Goal: Task Accomplishment & Management: Use online tool/utility

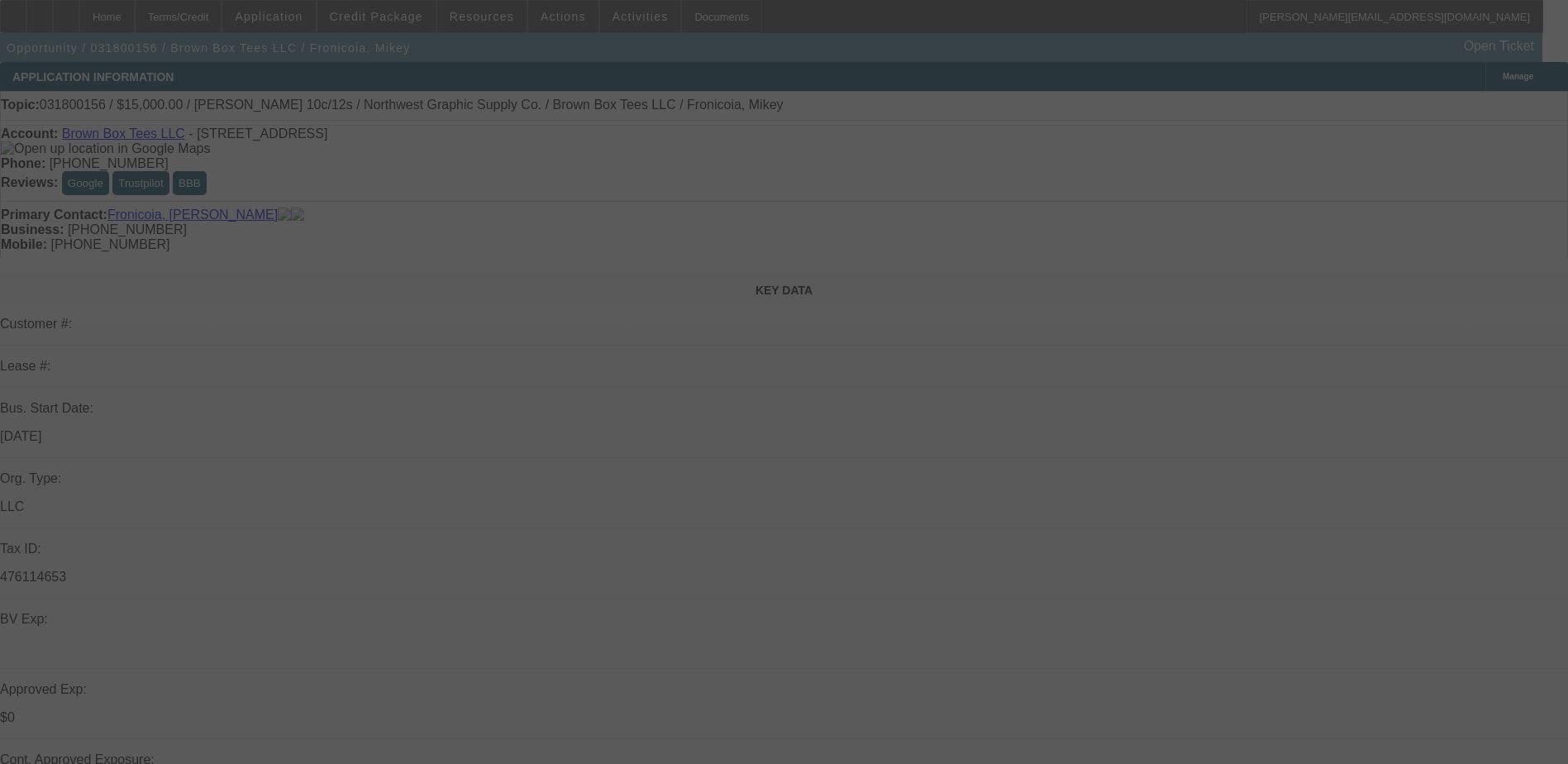
select select "0"
select select "0.1"
select select "0"
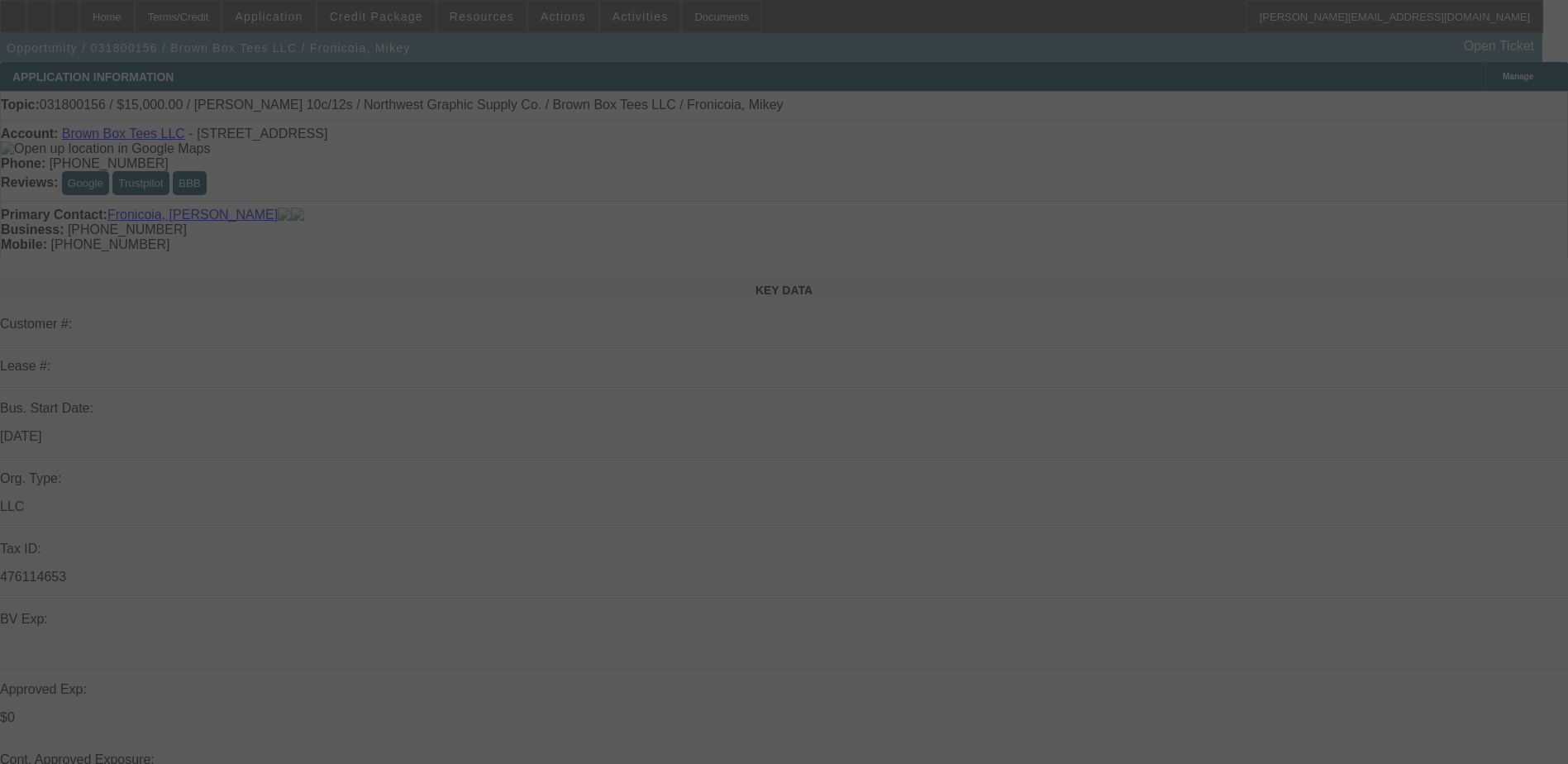
select select "0.1"
select select "0"
select select "0.1"
select select "0"
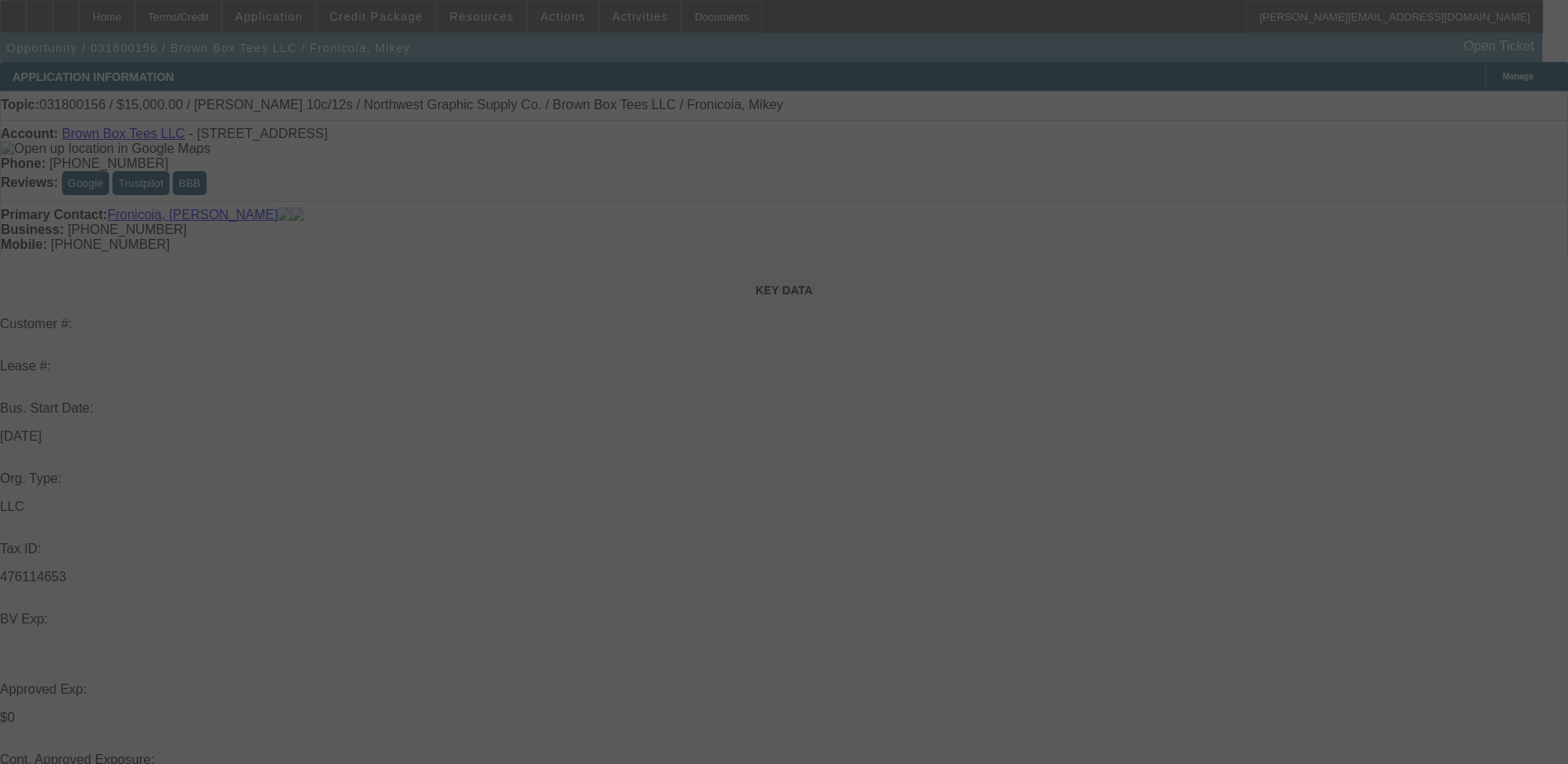
select select "0"
select select "0.1"
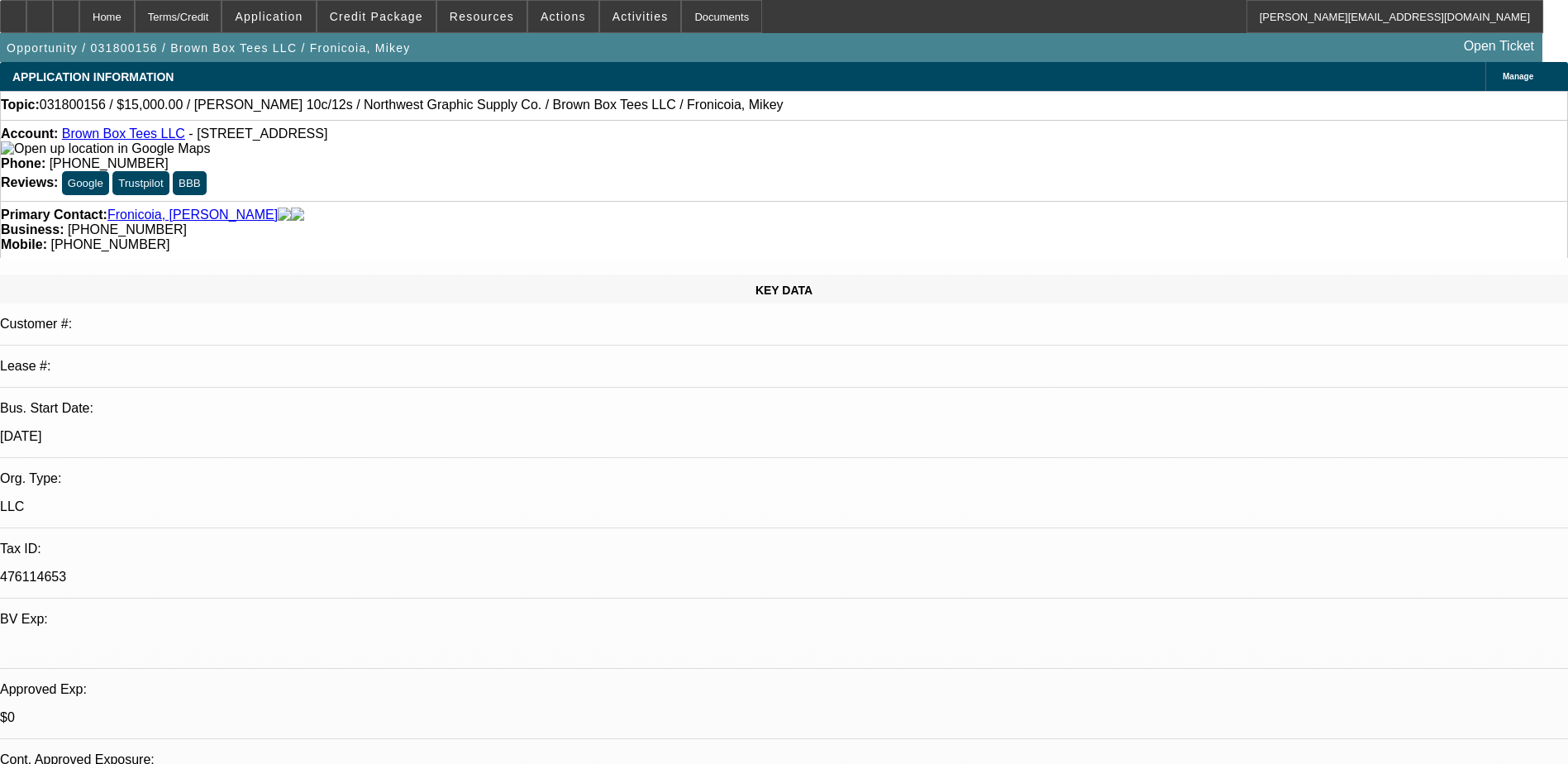
select select "1"
select select "4"
select select "1"
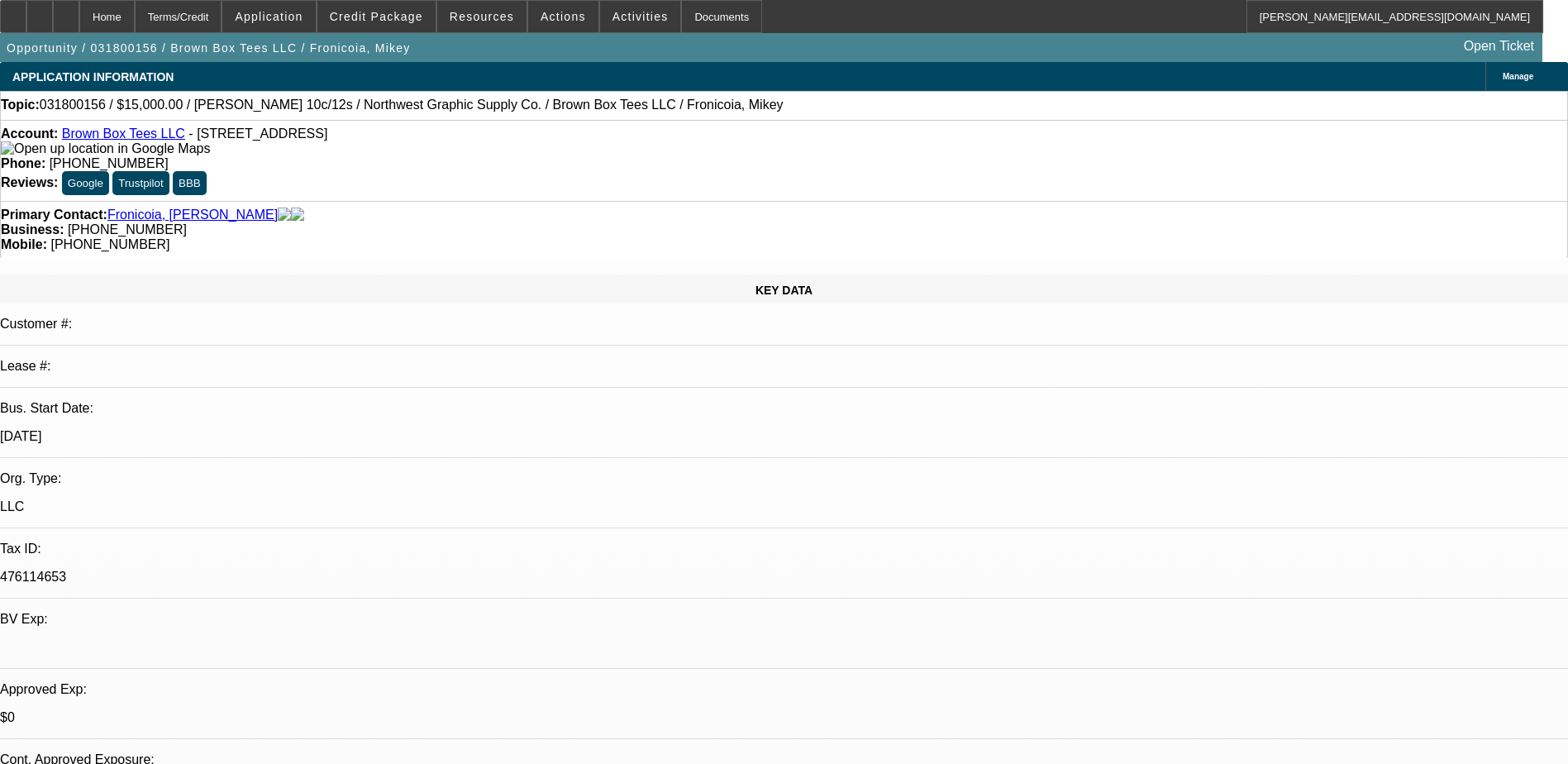
select select "4"
select select "1"
select select "4"
select select "1"
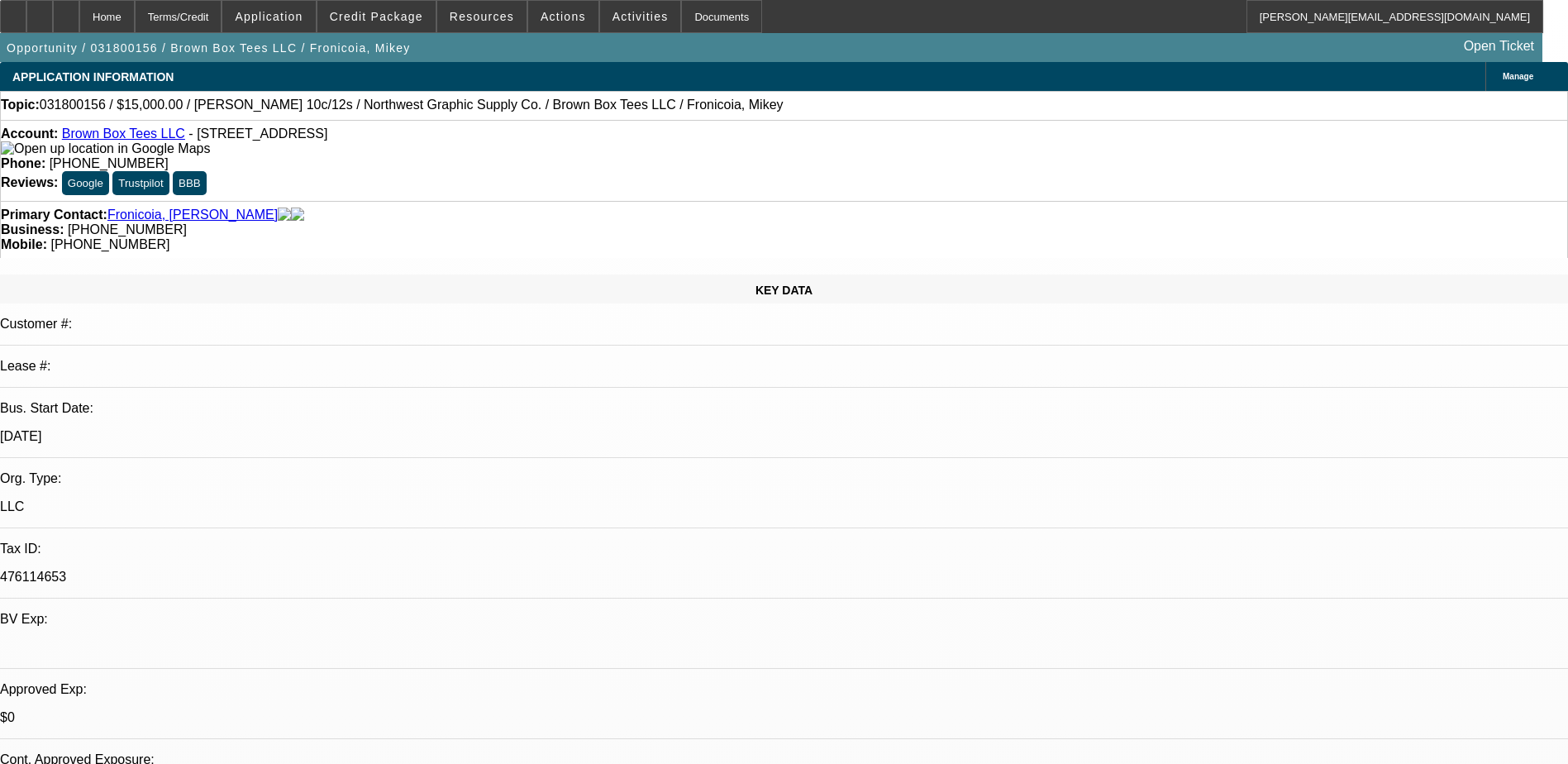
select select "1"
select select "4"
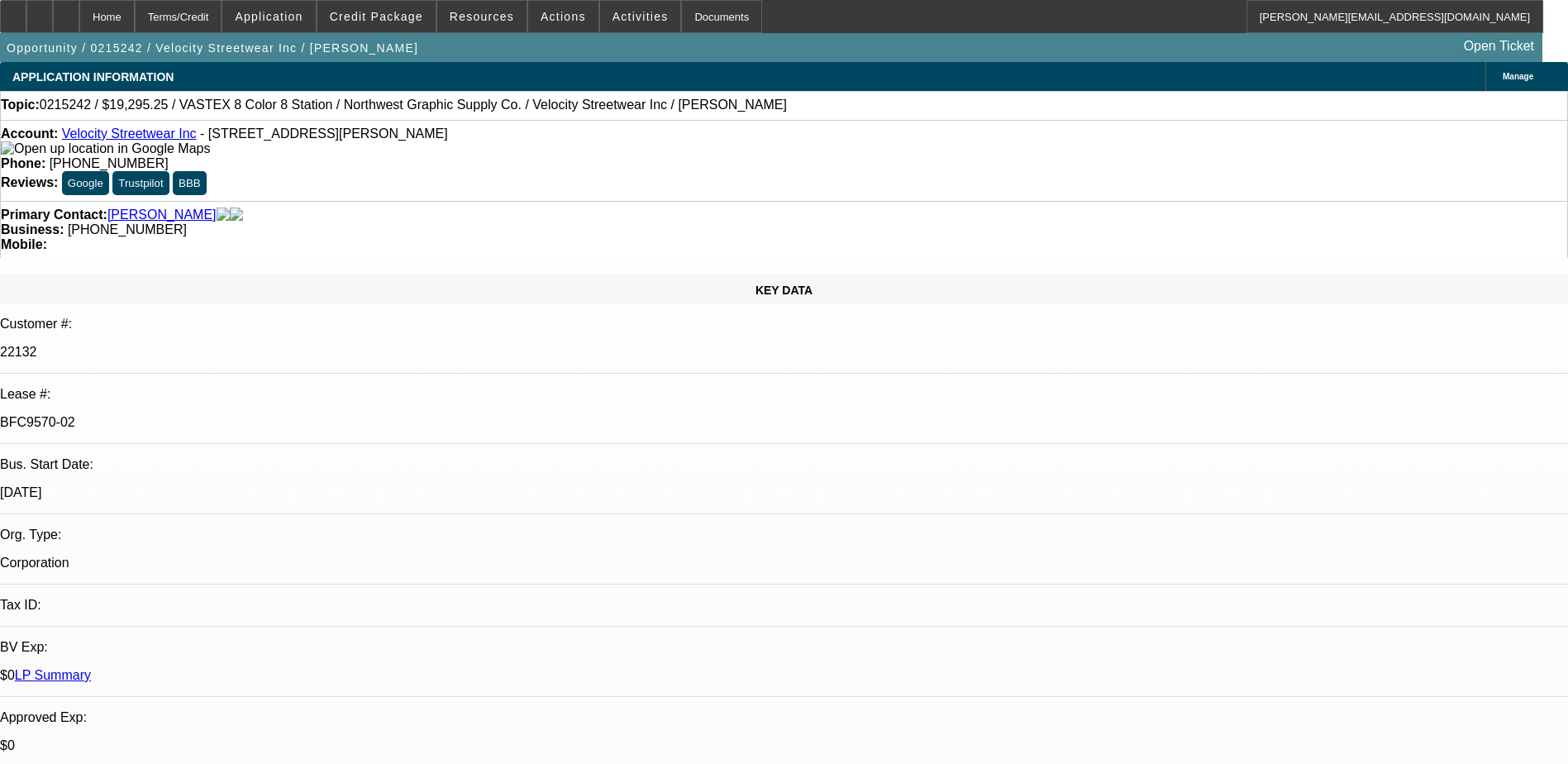
select select "0"
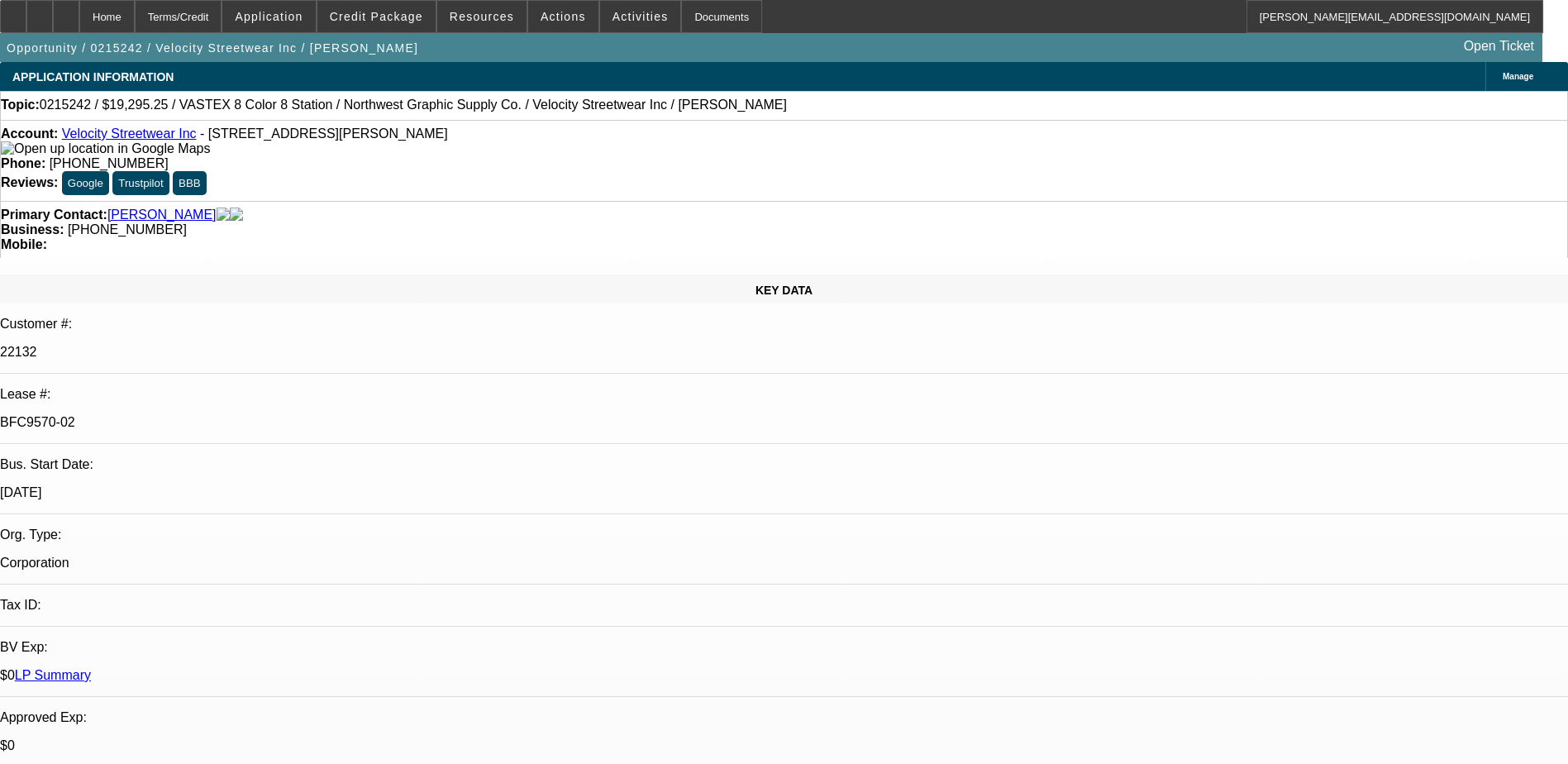
select select "0"
select select "0.1"
select select "0"
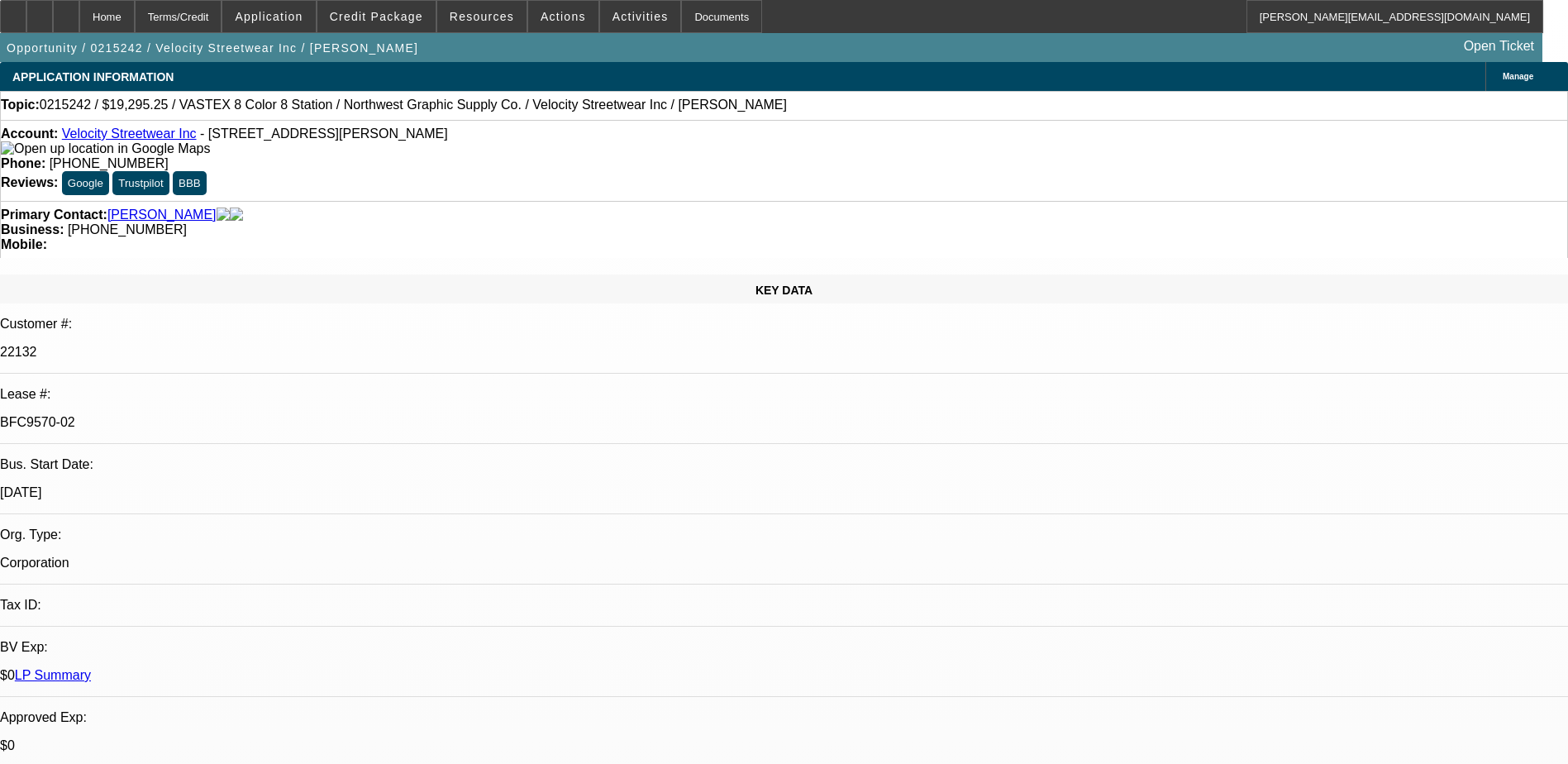
select select "2"
select select "0.1"
select select "1"
select select "7"
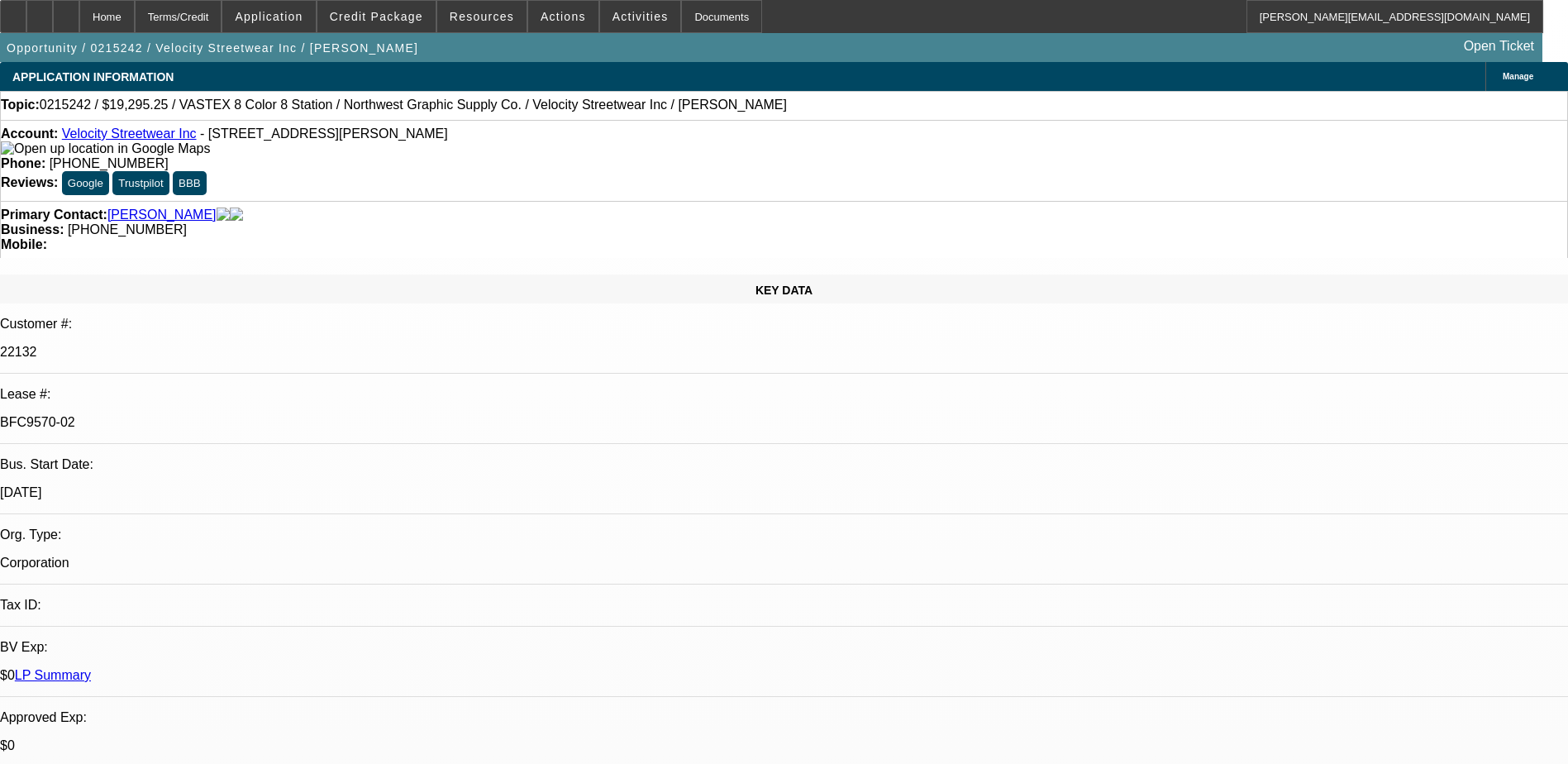
select select "1"
select select "7"
select select "1"
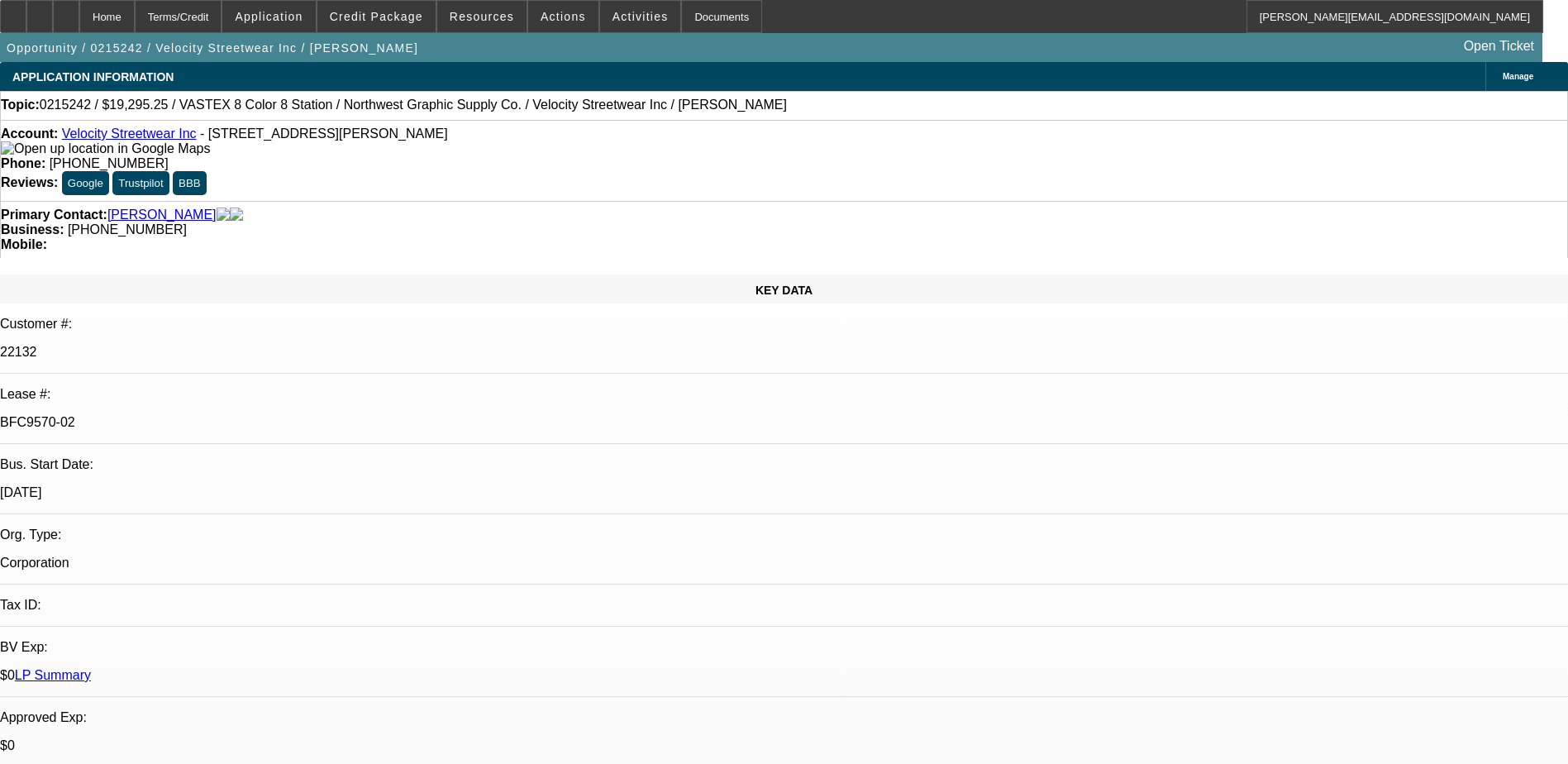
select select "7"
select select "1"
select select "2"
select select "4"
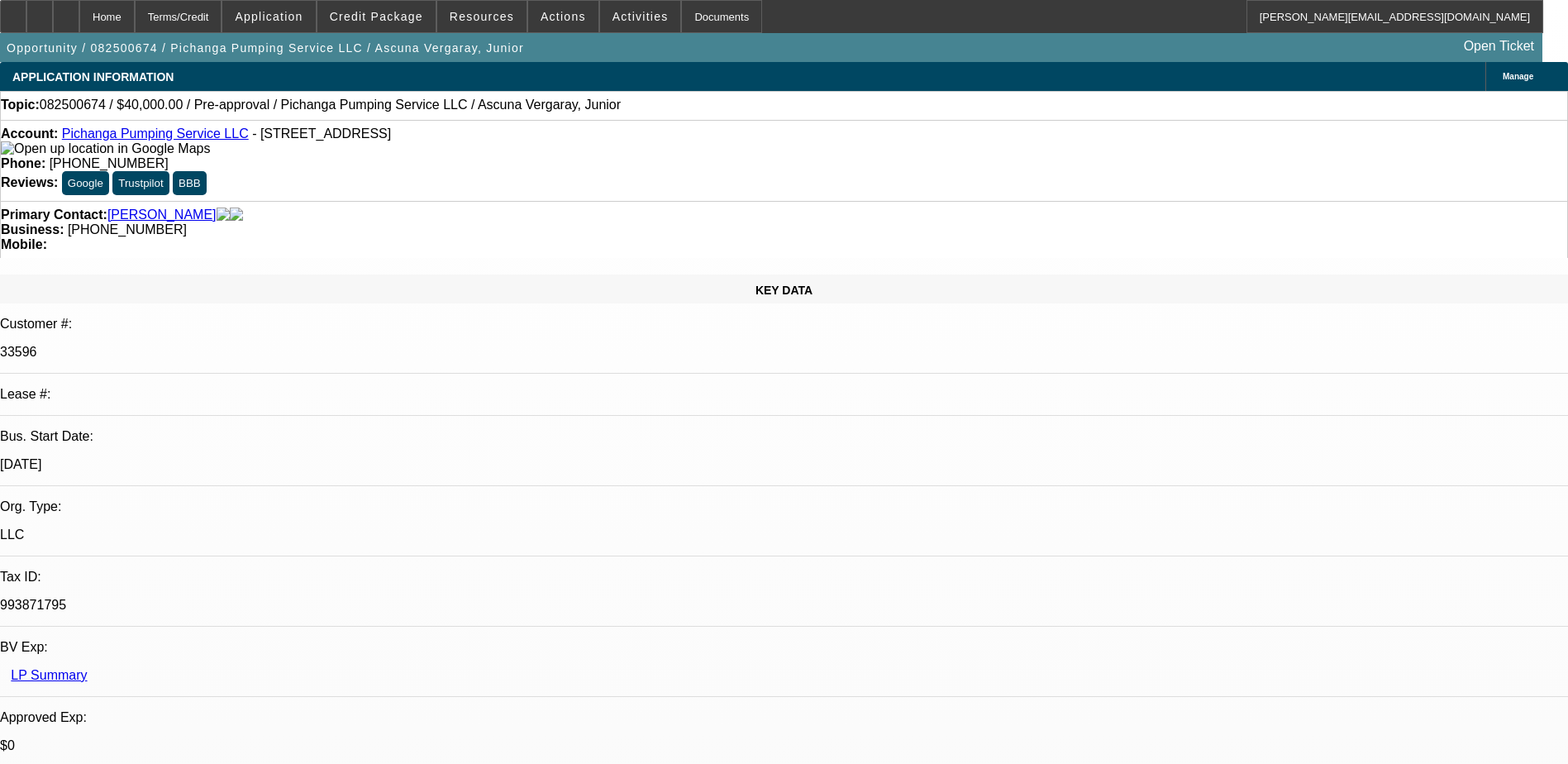
select select "0"
select select "2"
select select "0.1"
select select "1"
select select "2"
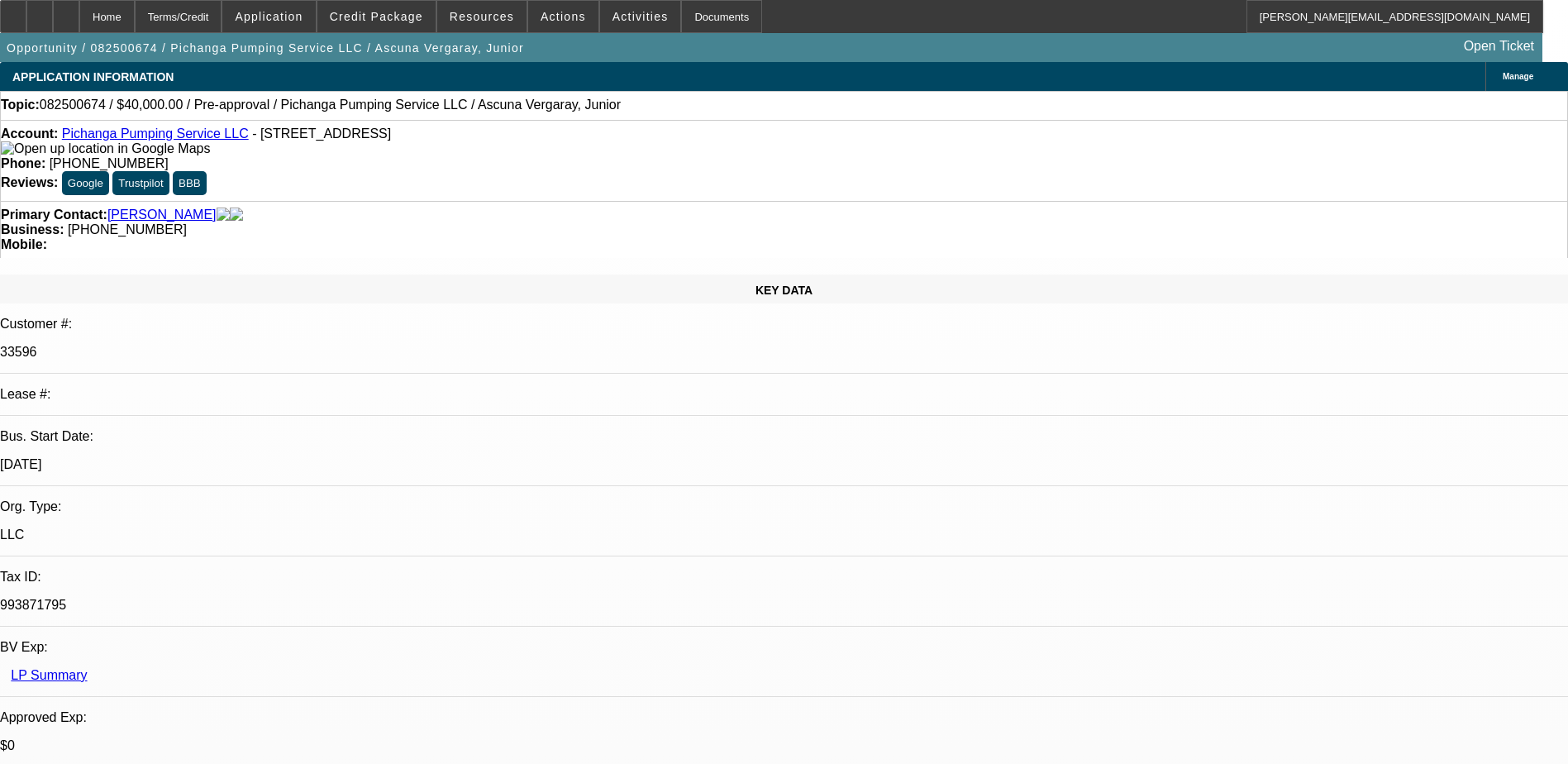
select select "4"
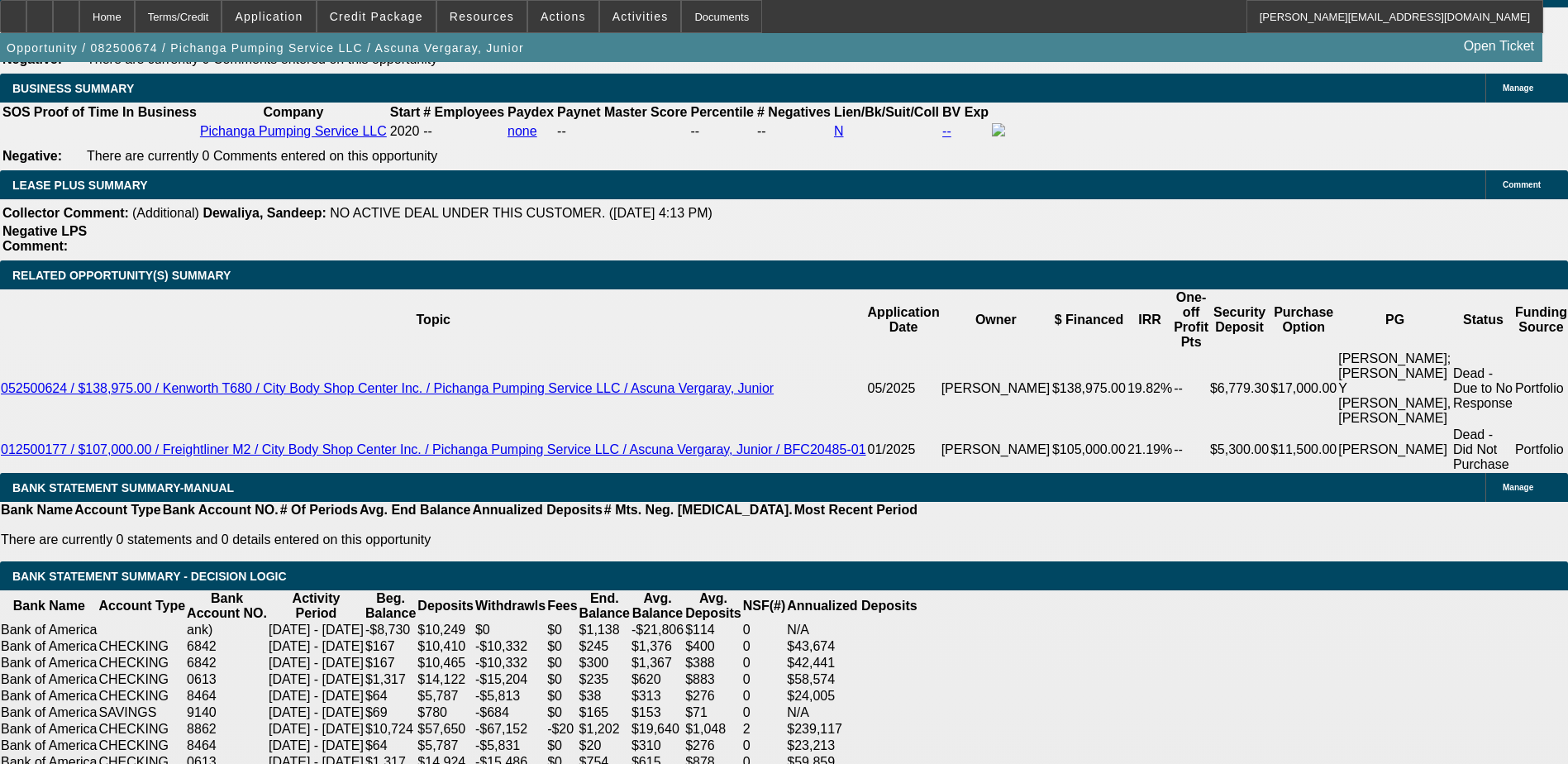
scroll to position [2645, 0]
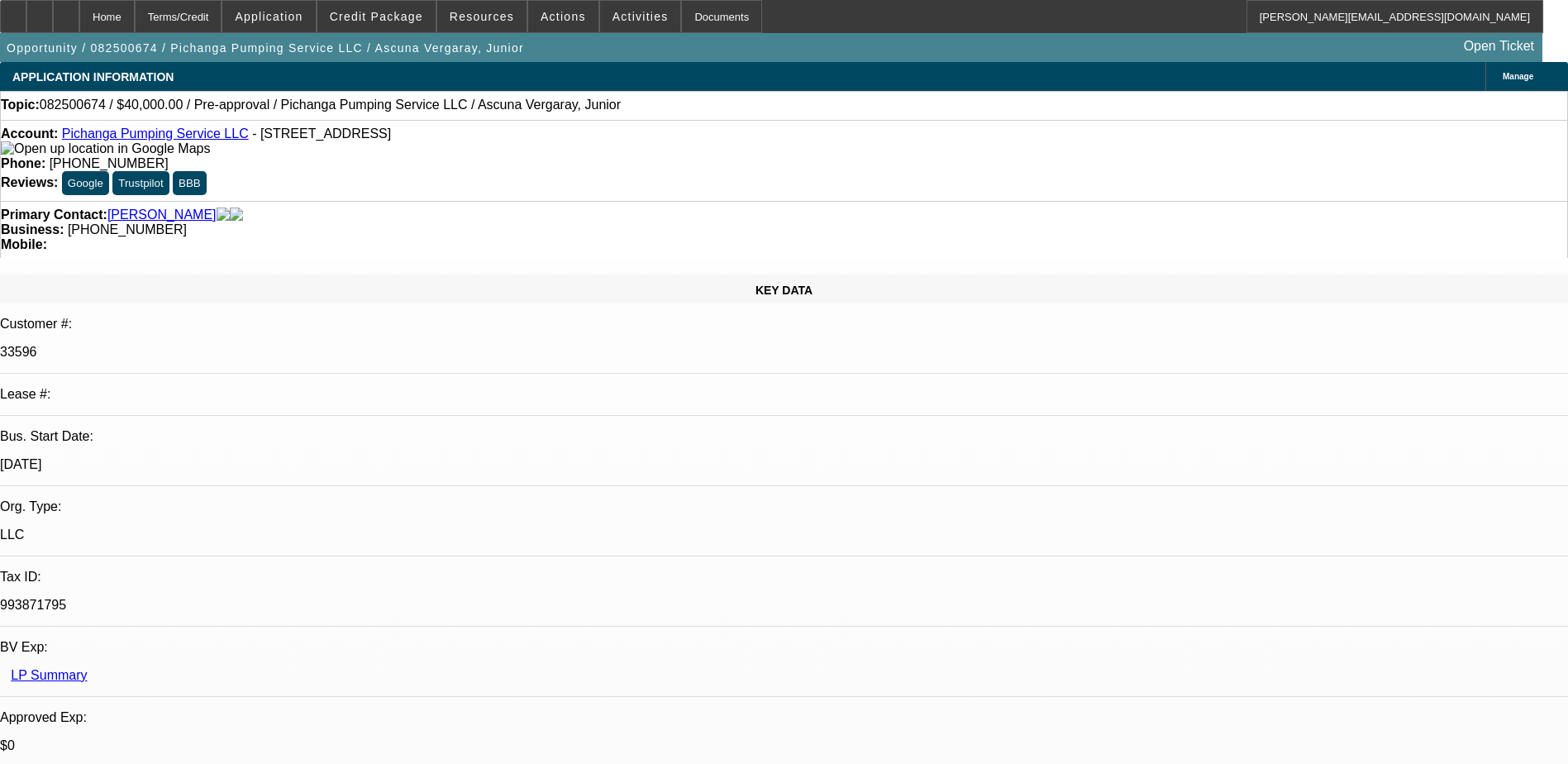
select select "0"
select select "2"
select select "0.1"
select select "4"
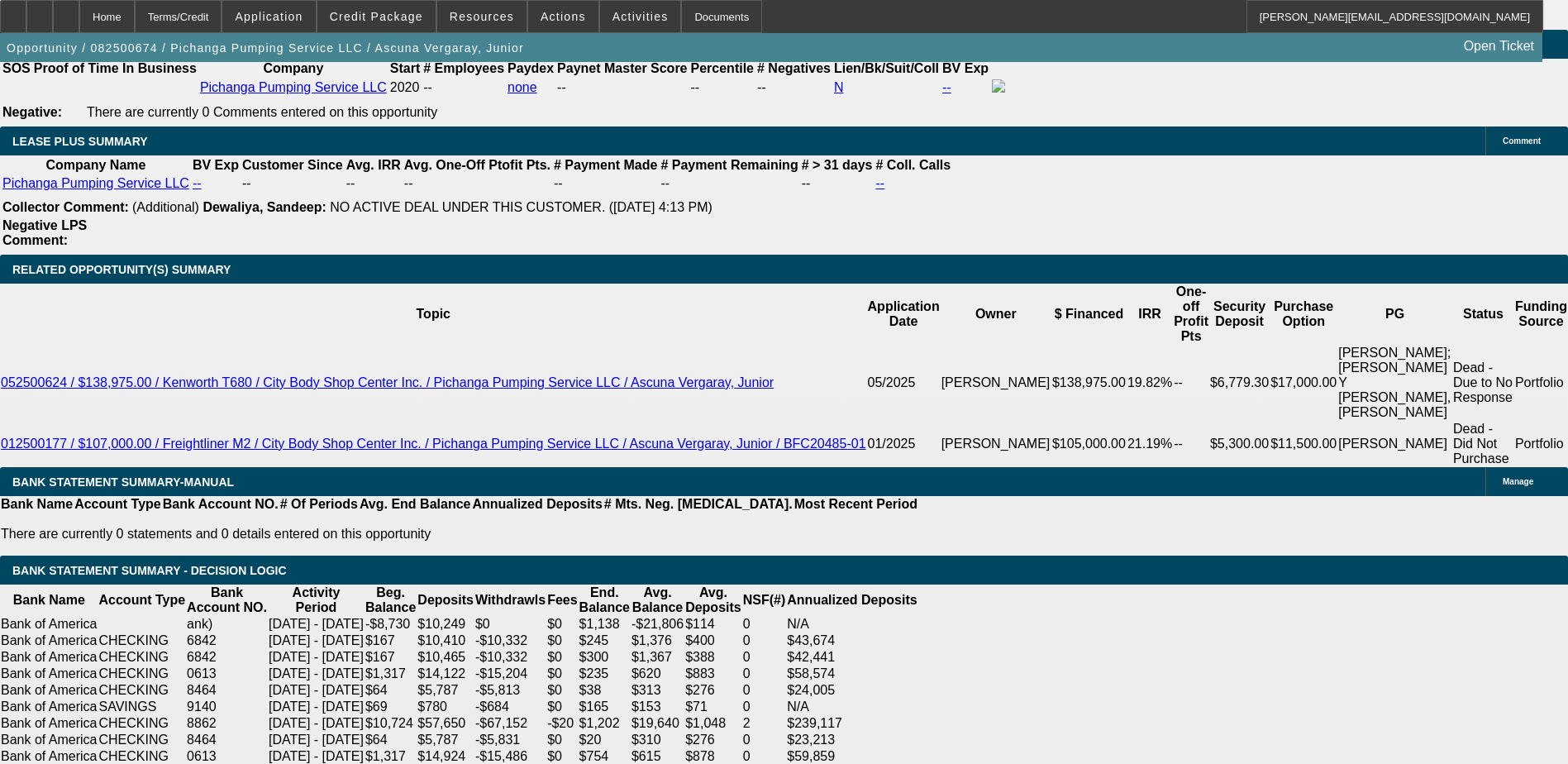
scroll to position [2480, 0]
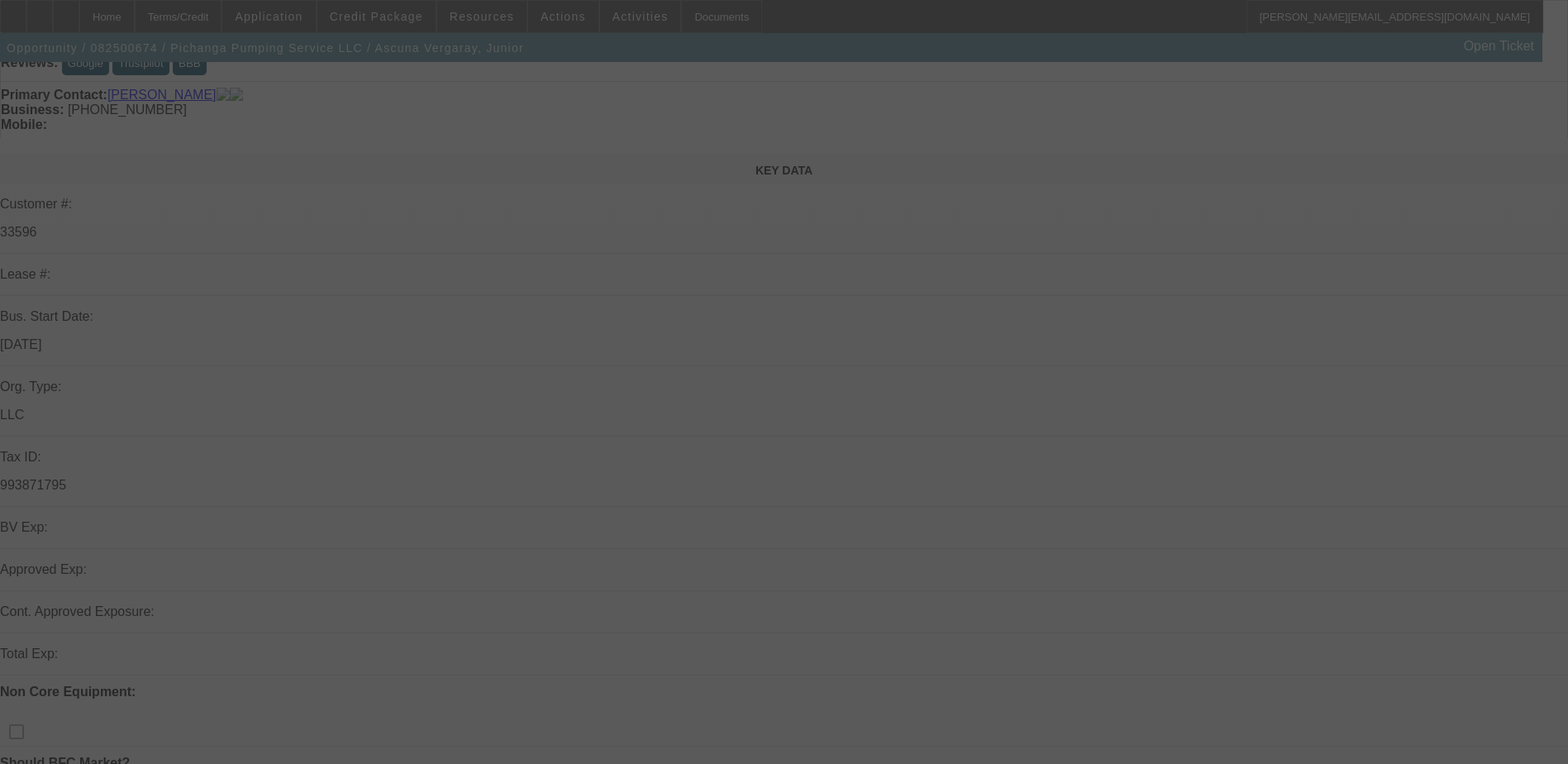
scroll to position [413, 0]
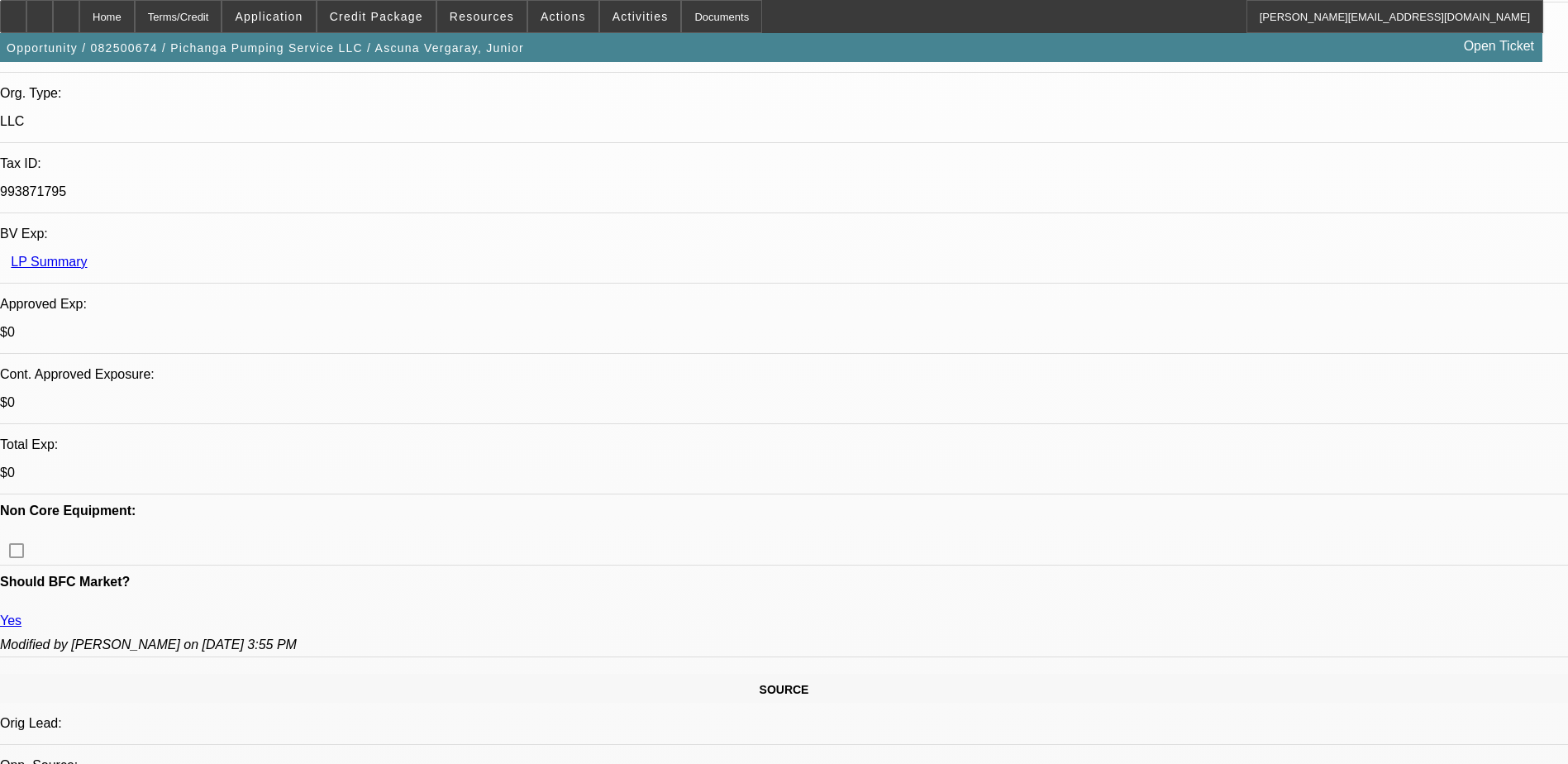
select select "0"
select select "2"
select select "0.1"
select select "4"
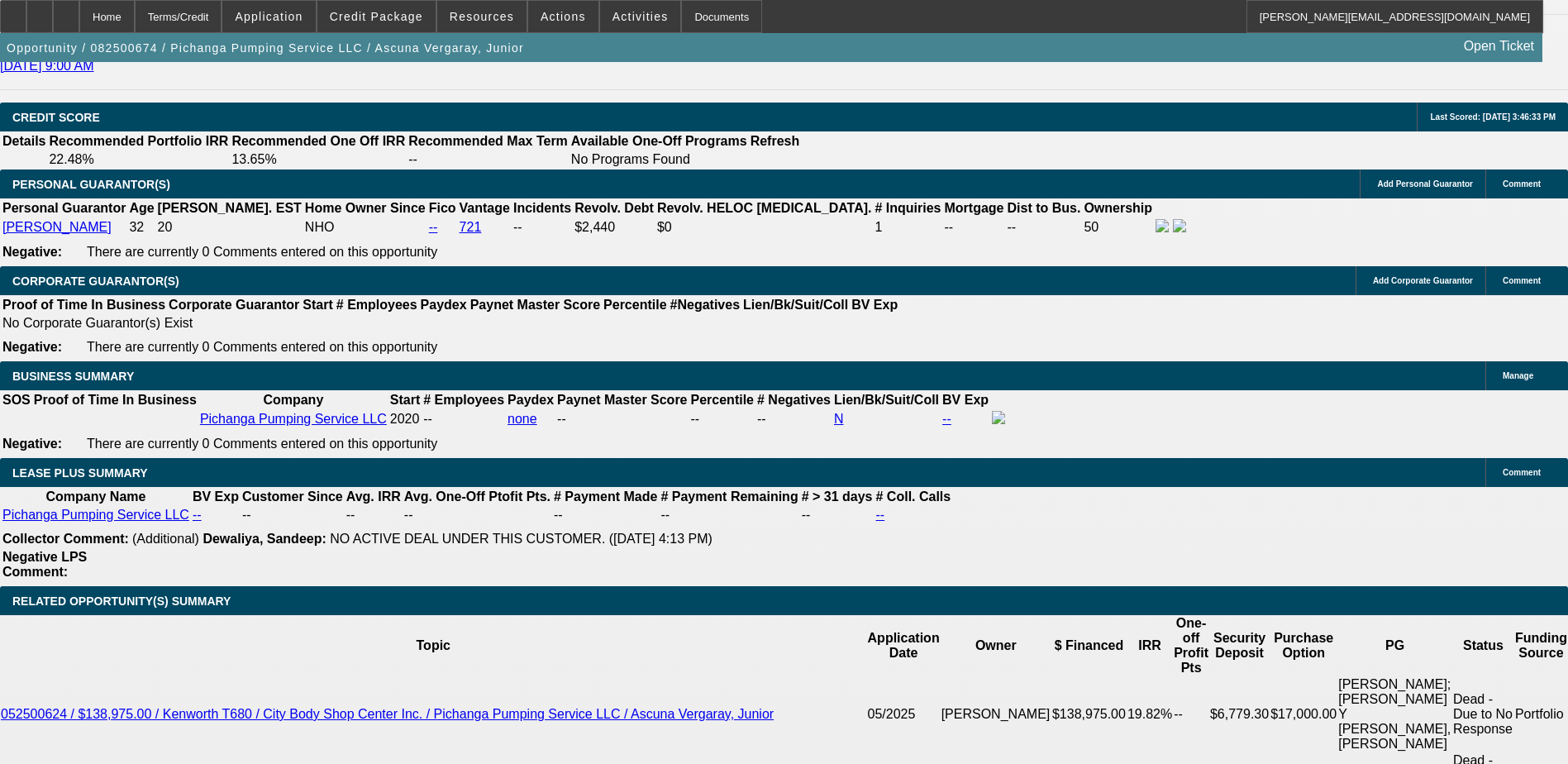
scroll to position [2397, 0]
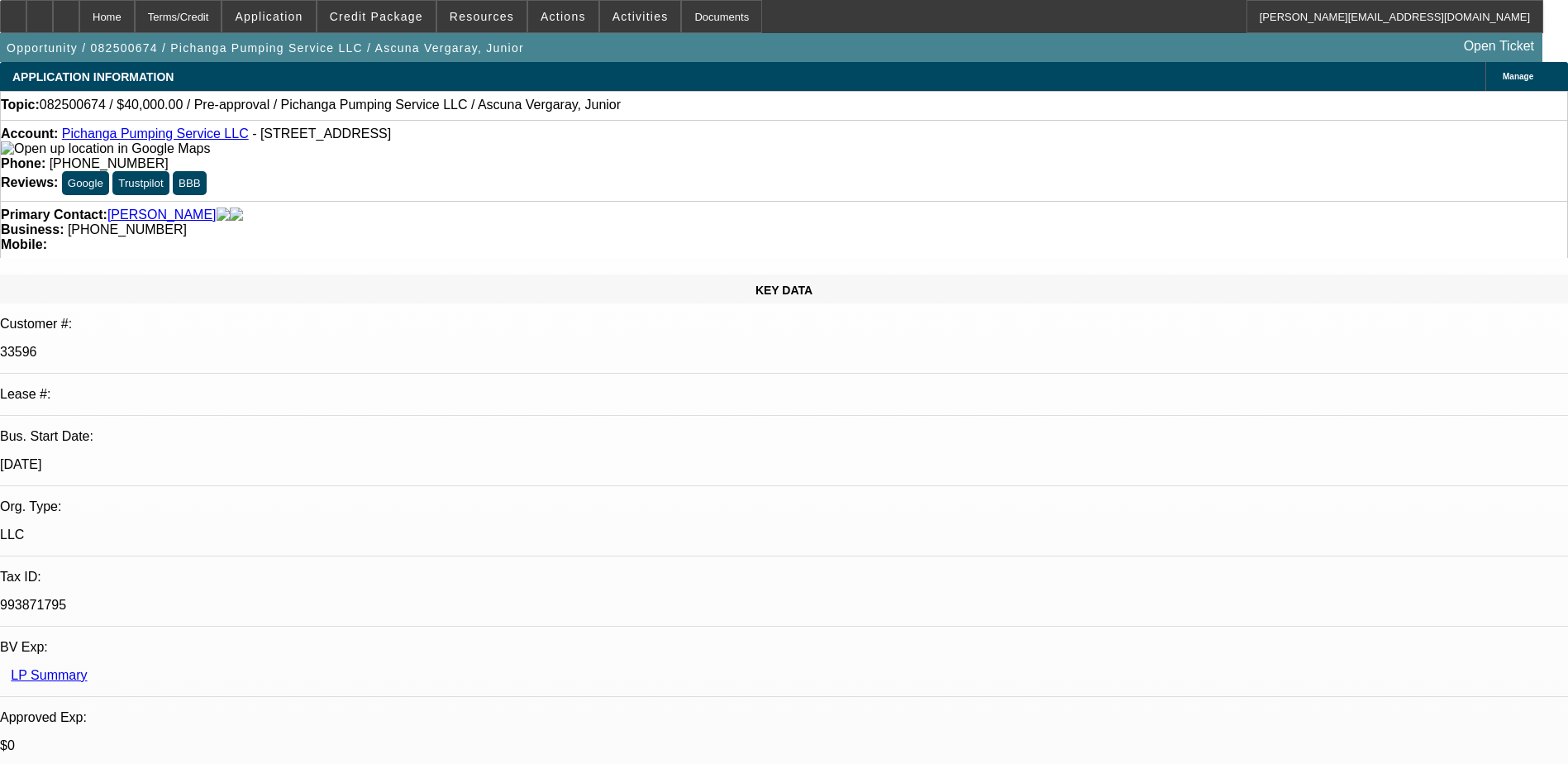
select select "0"
select select "2"
select select "0.1"
select select "1"
select select "2"
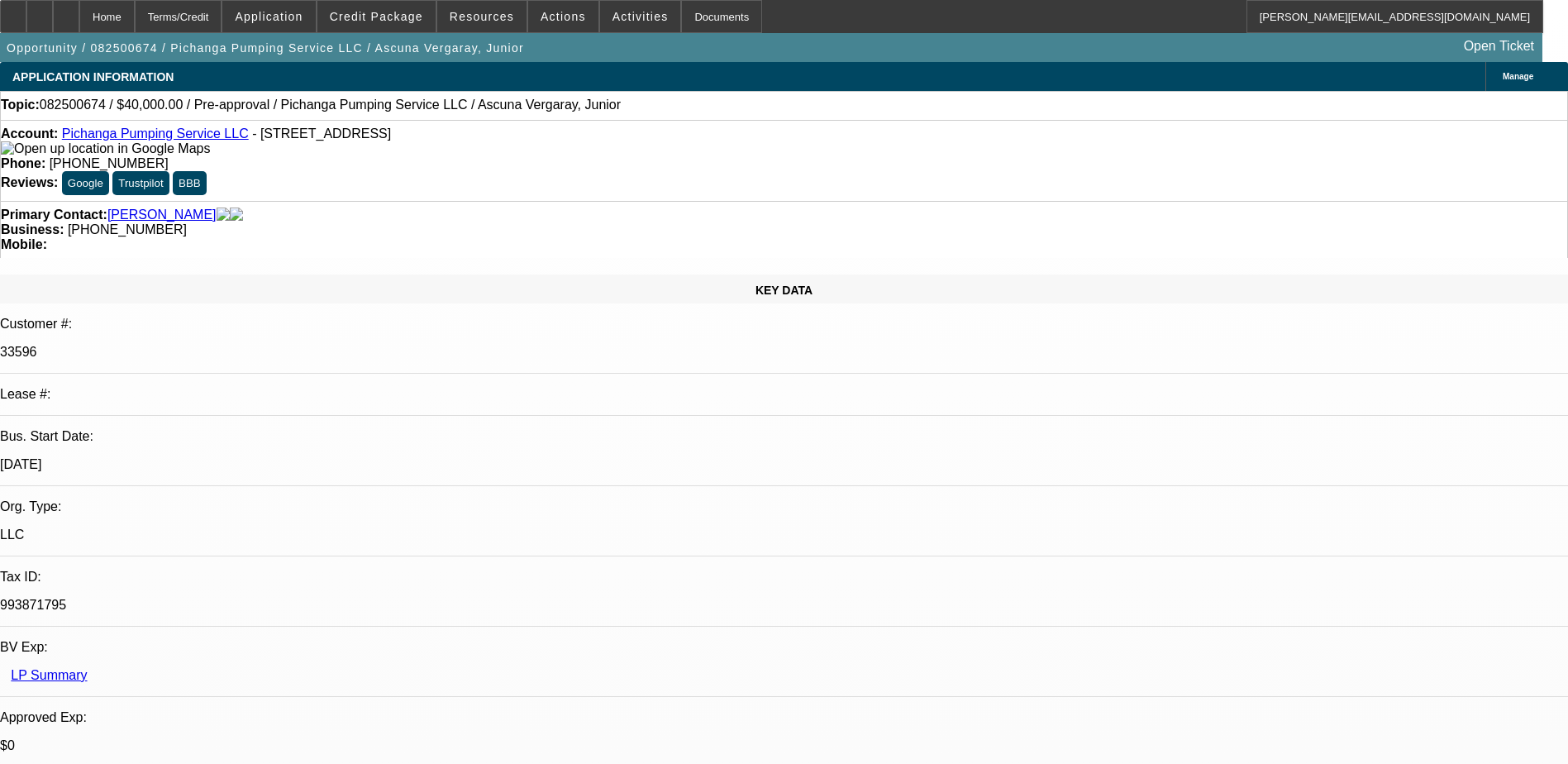
select select "4"
select select "0"
select select "2"
select select "0.1"
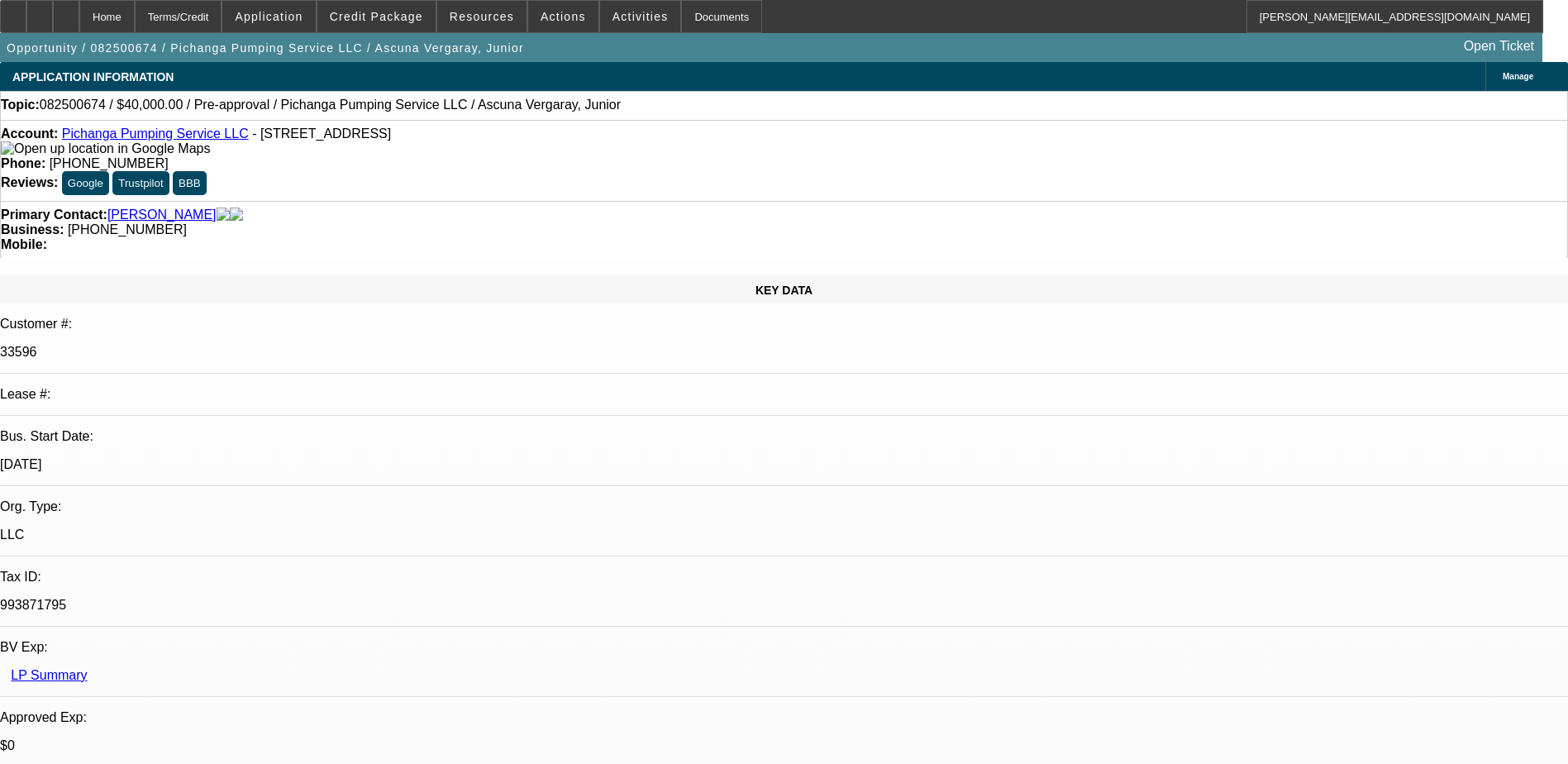
select select "4"
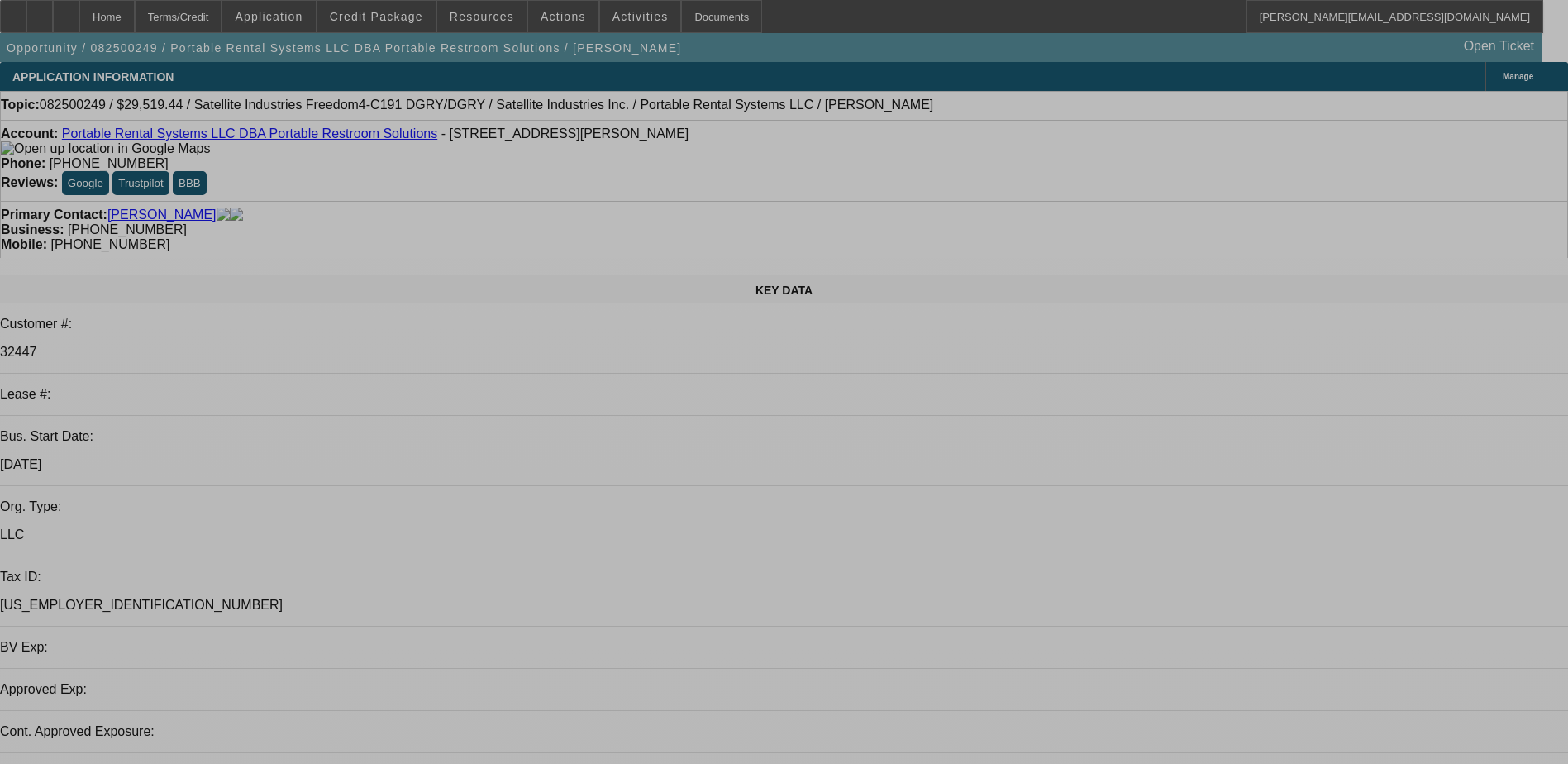
select select "0.15"
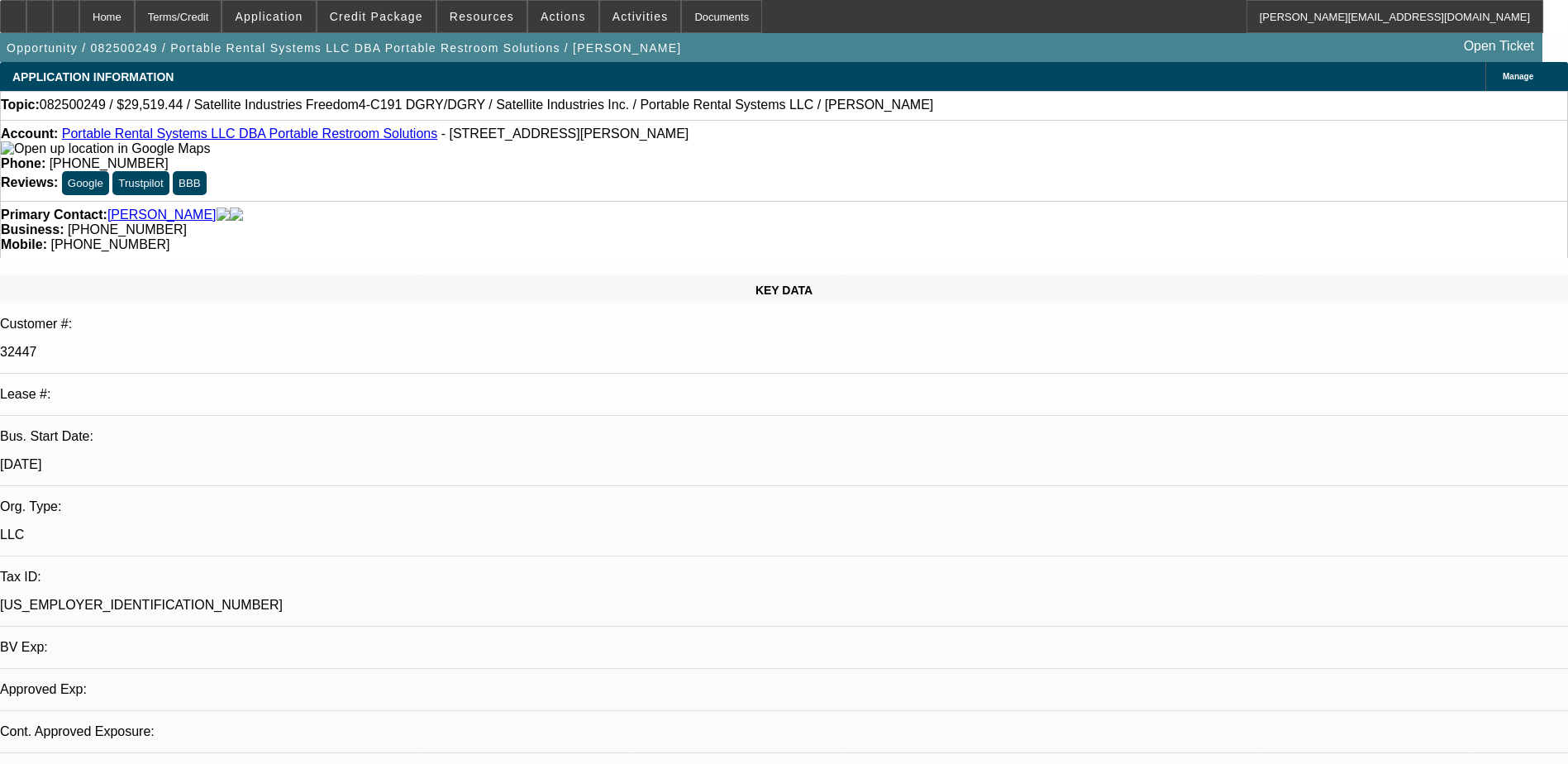
select select "2"
select select "0"
select select "1"
select select "2"
select select "6"
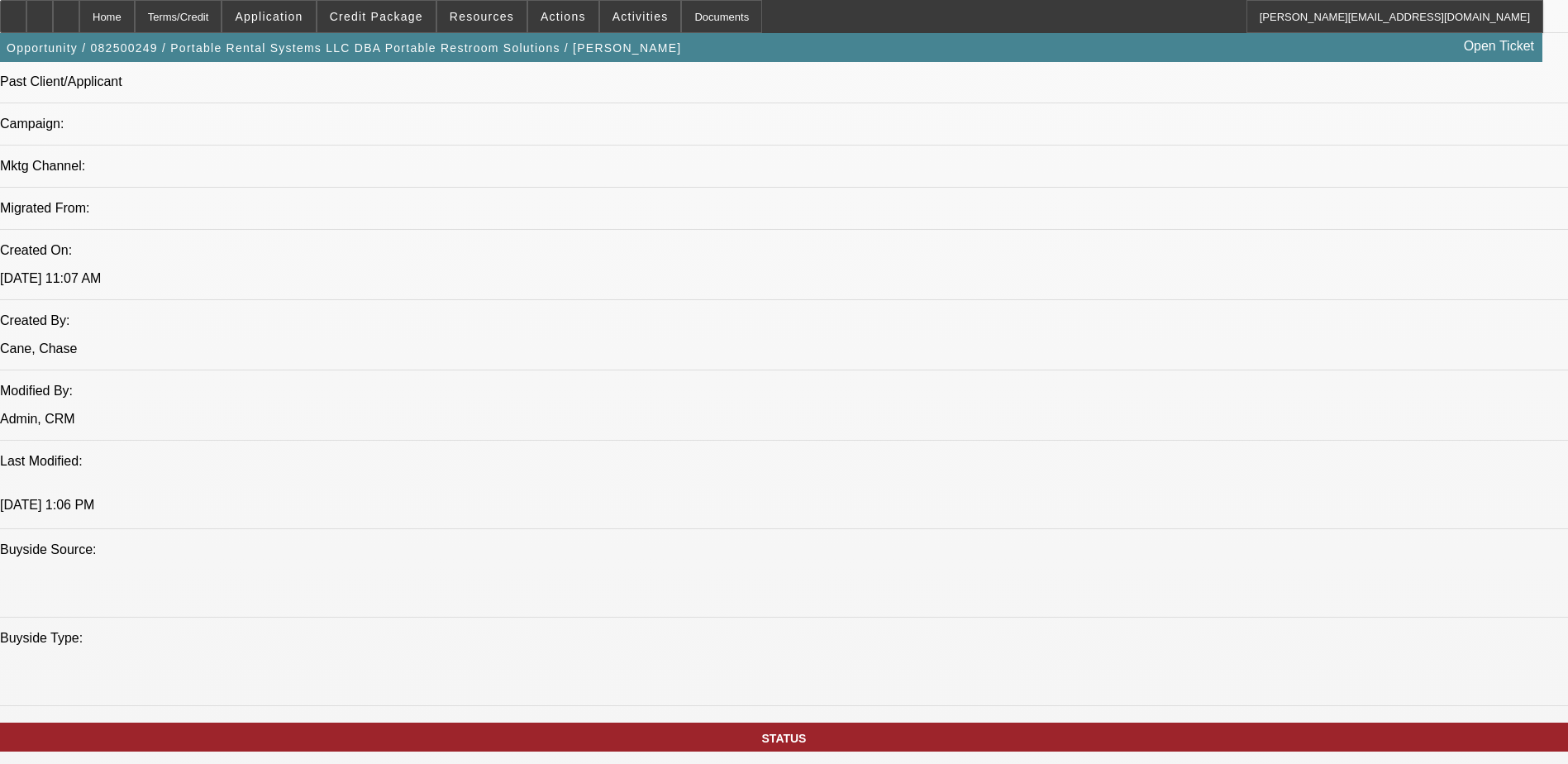
scroll to position [909, 0]
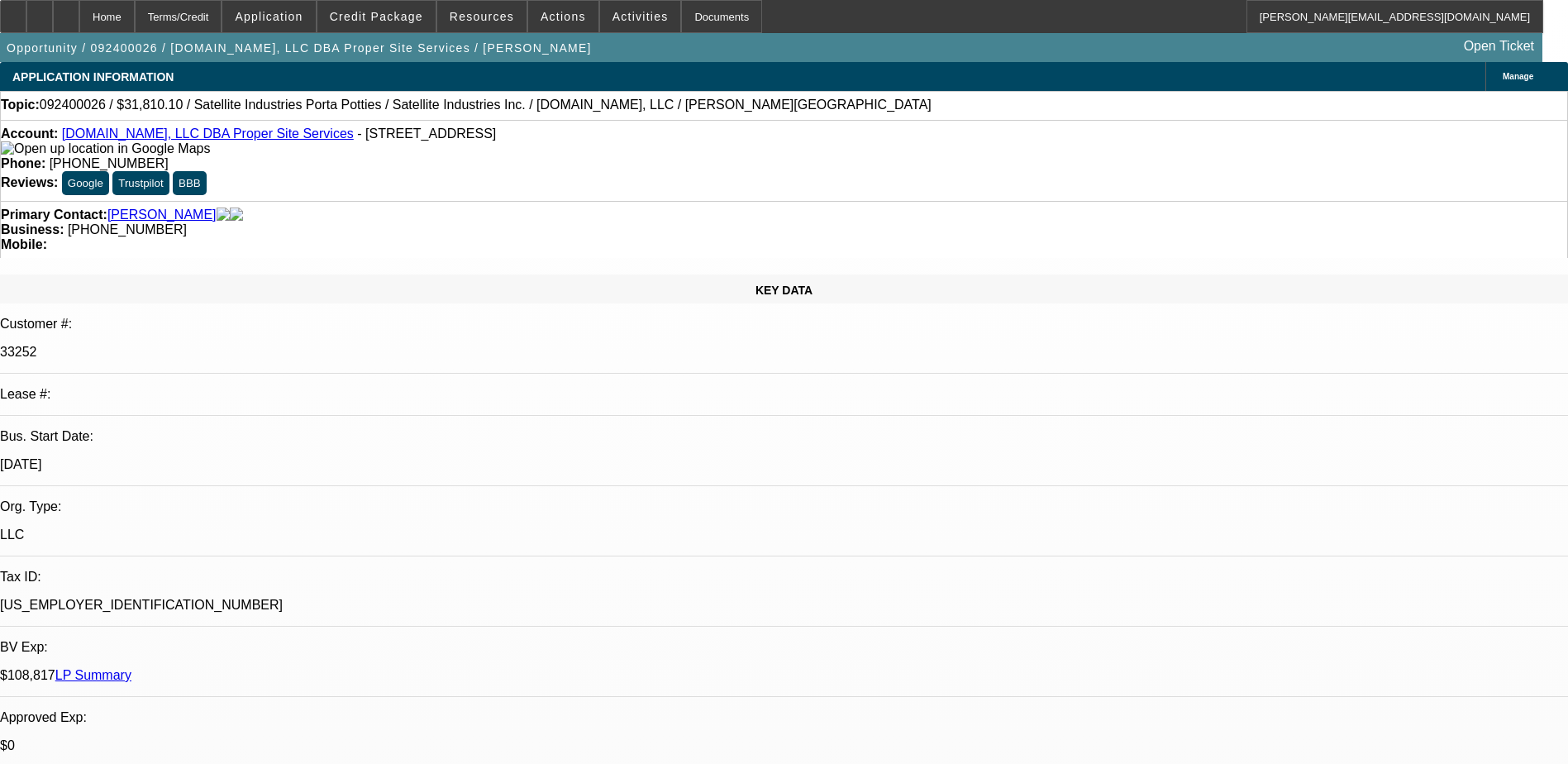
select select "0"
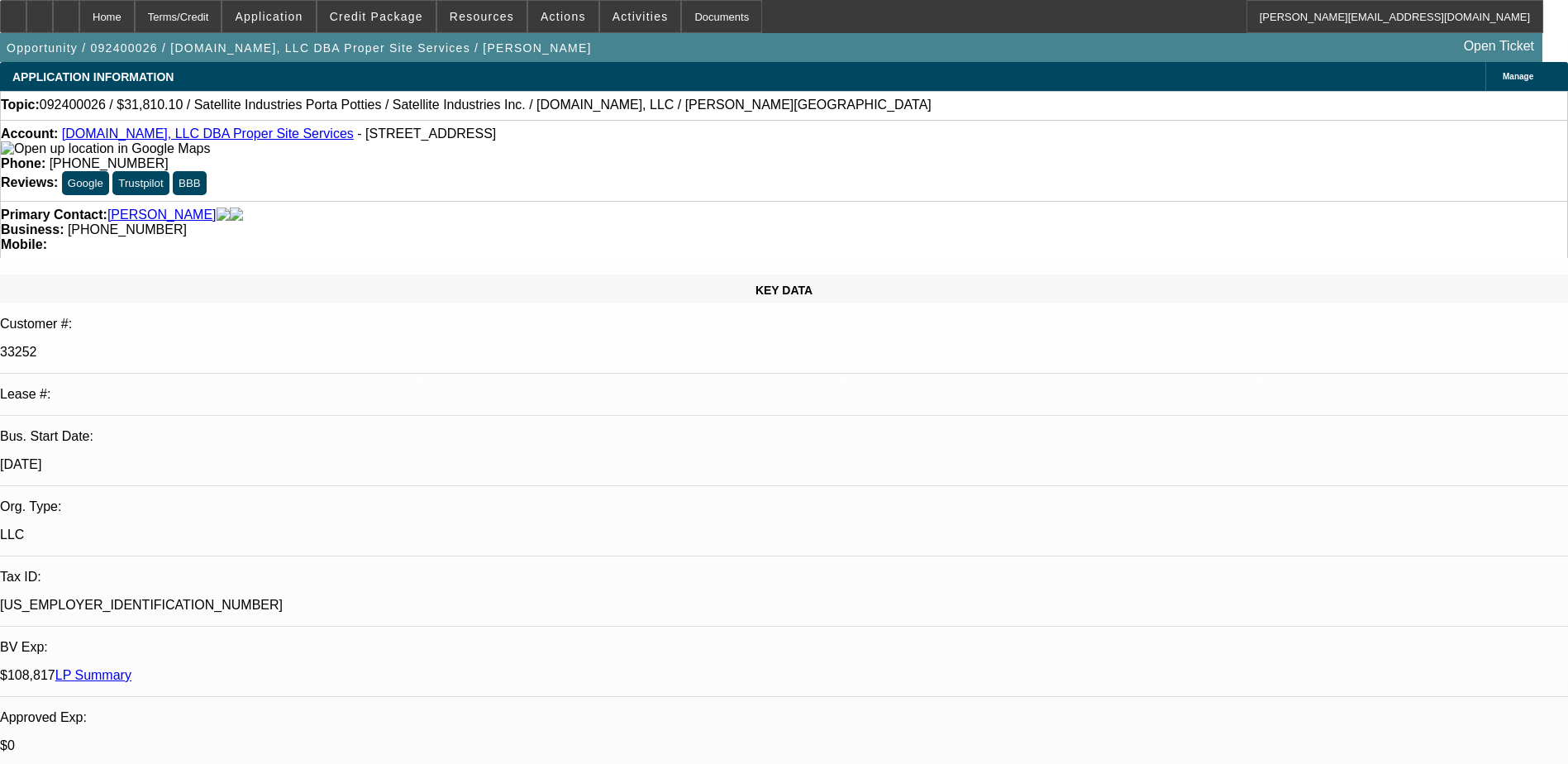
select select "0"
select select "0.1"
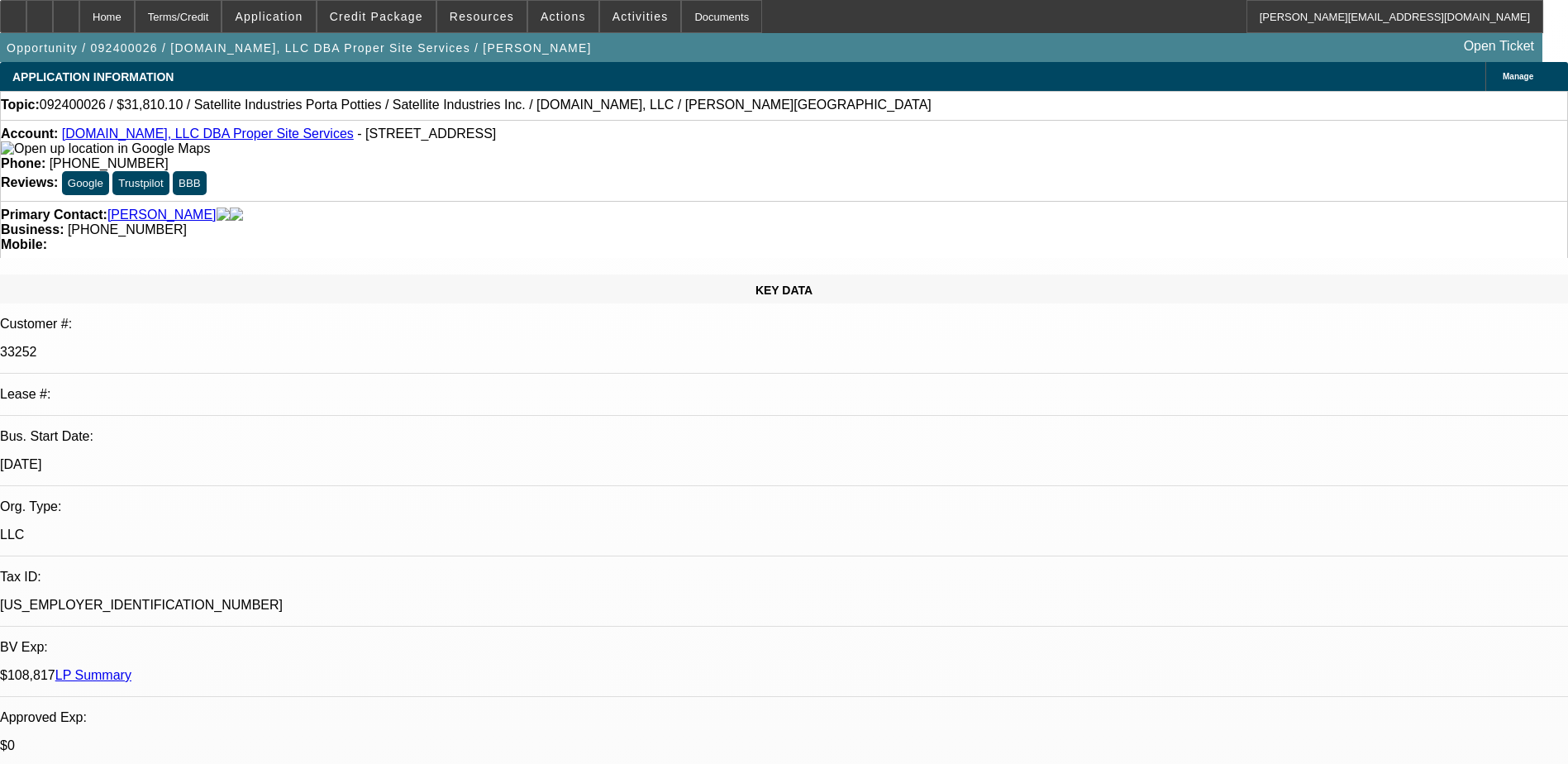
select select "0"
select select "1"
select select "3"
select select "6"
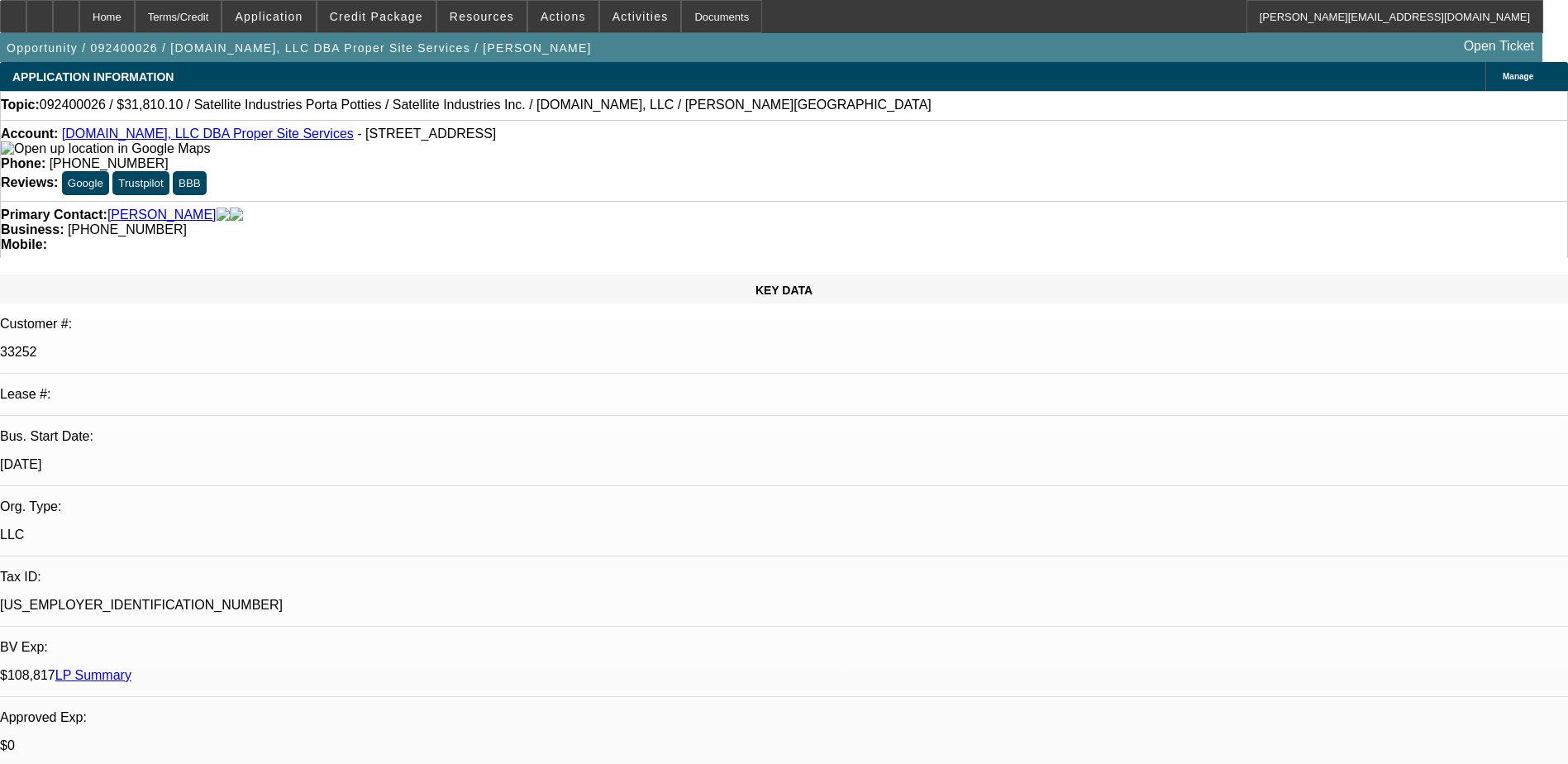
select select "1"
select select "3"
select select "6"
select select "1"
select select "2"
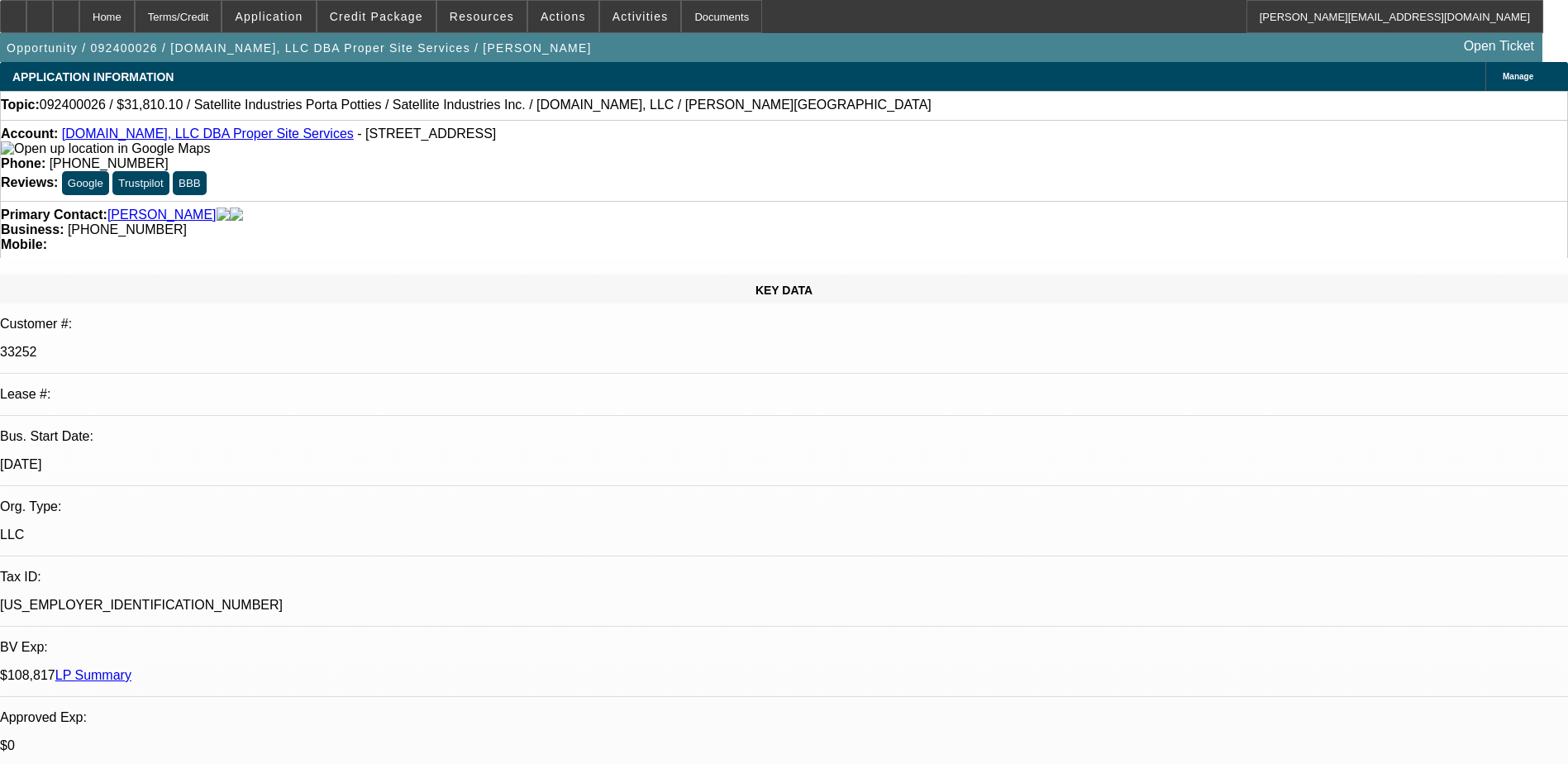
select select "6"
select select "1"
select select "2"
select select "6"
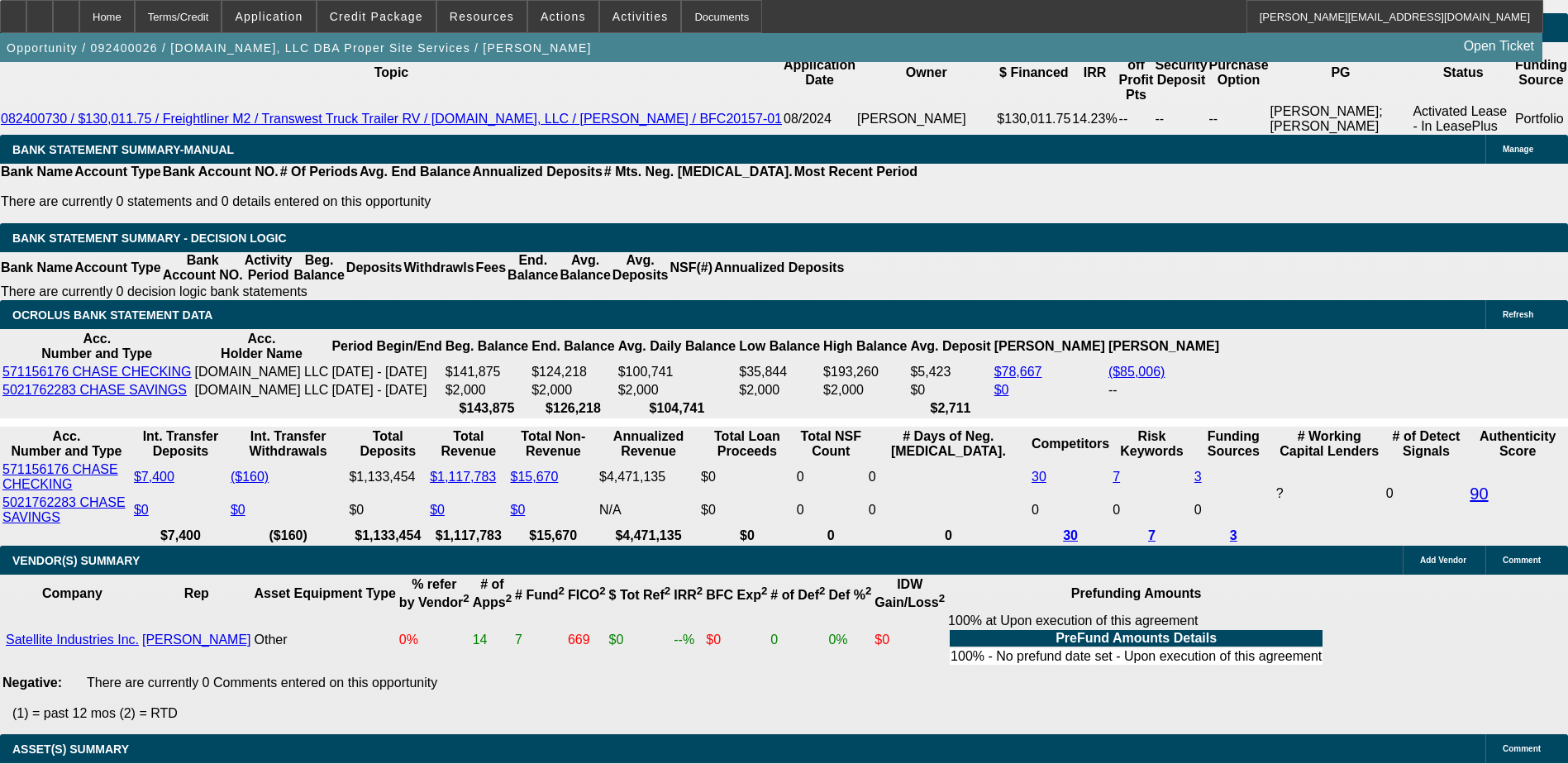
scroll to position [2645, 0]
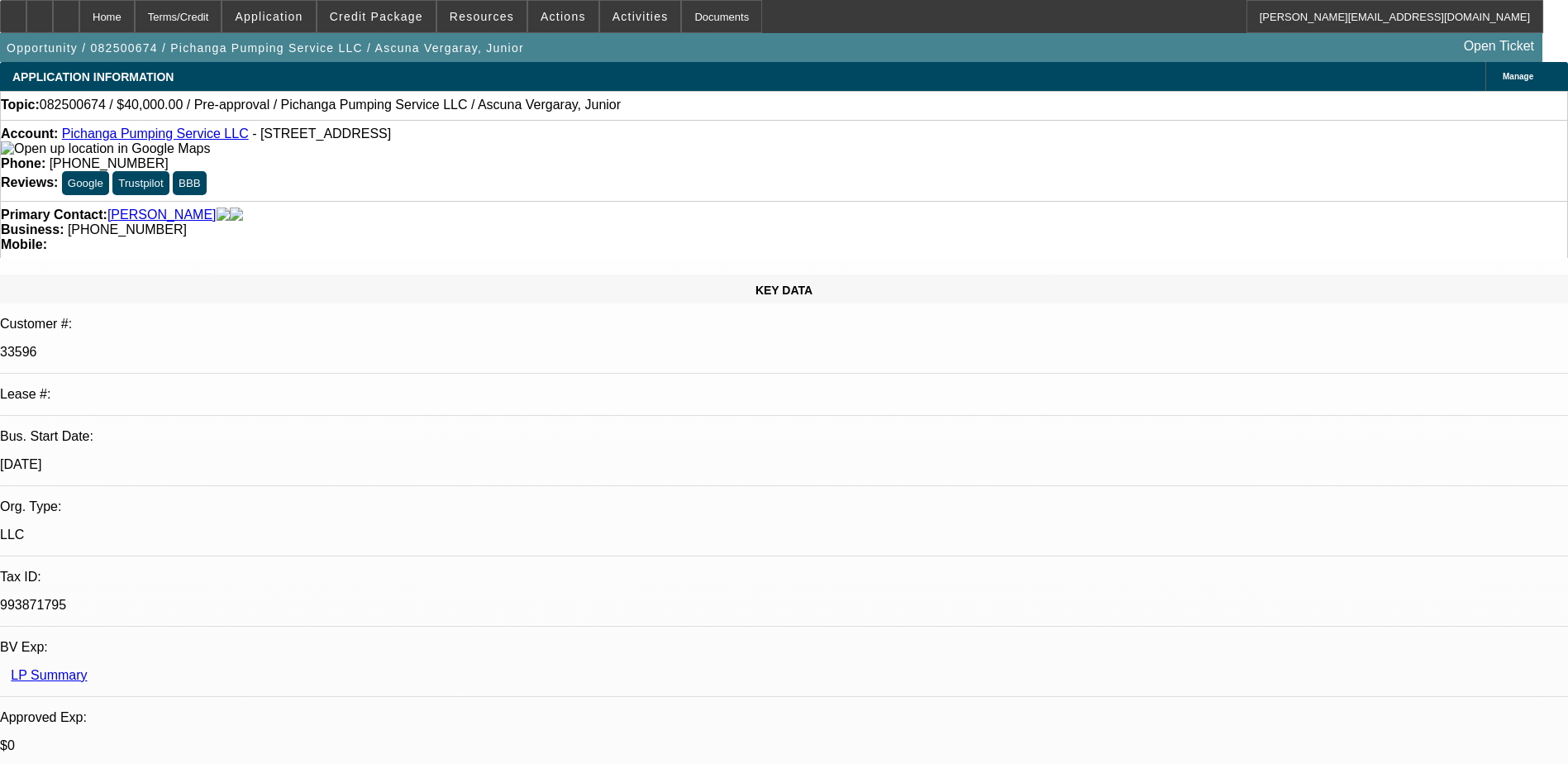
select select "0"
select select "2"
select select "0.1"
select select "1"
select select "2"
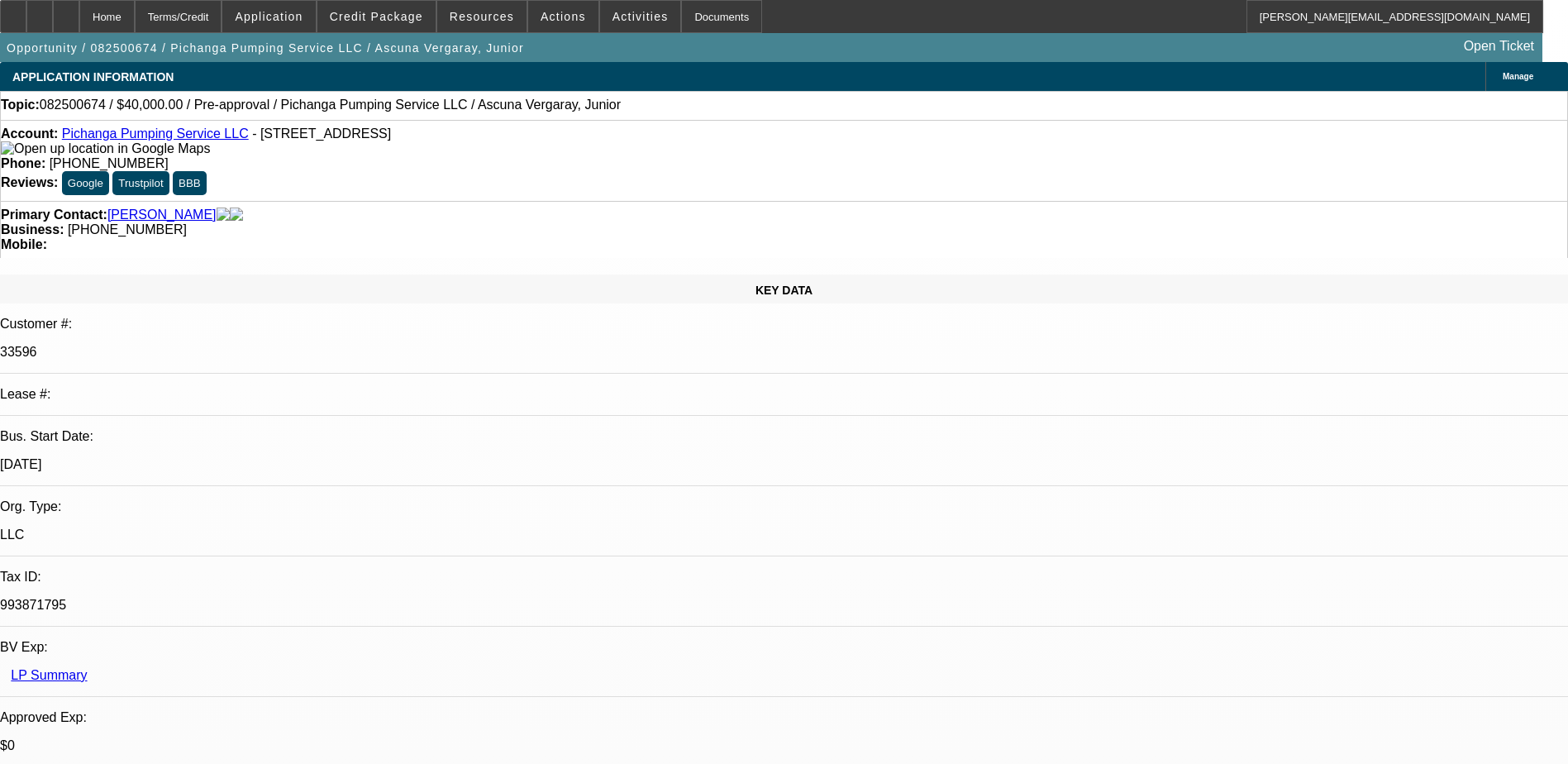
select select "4"
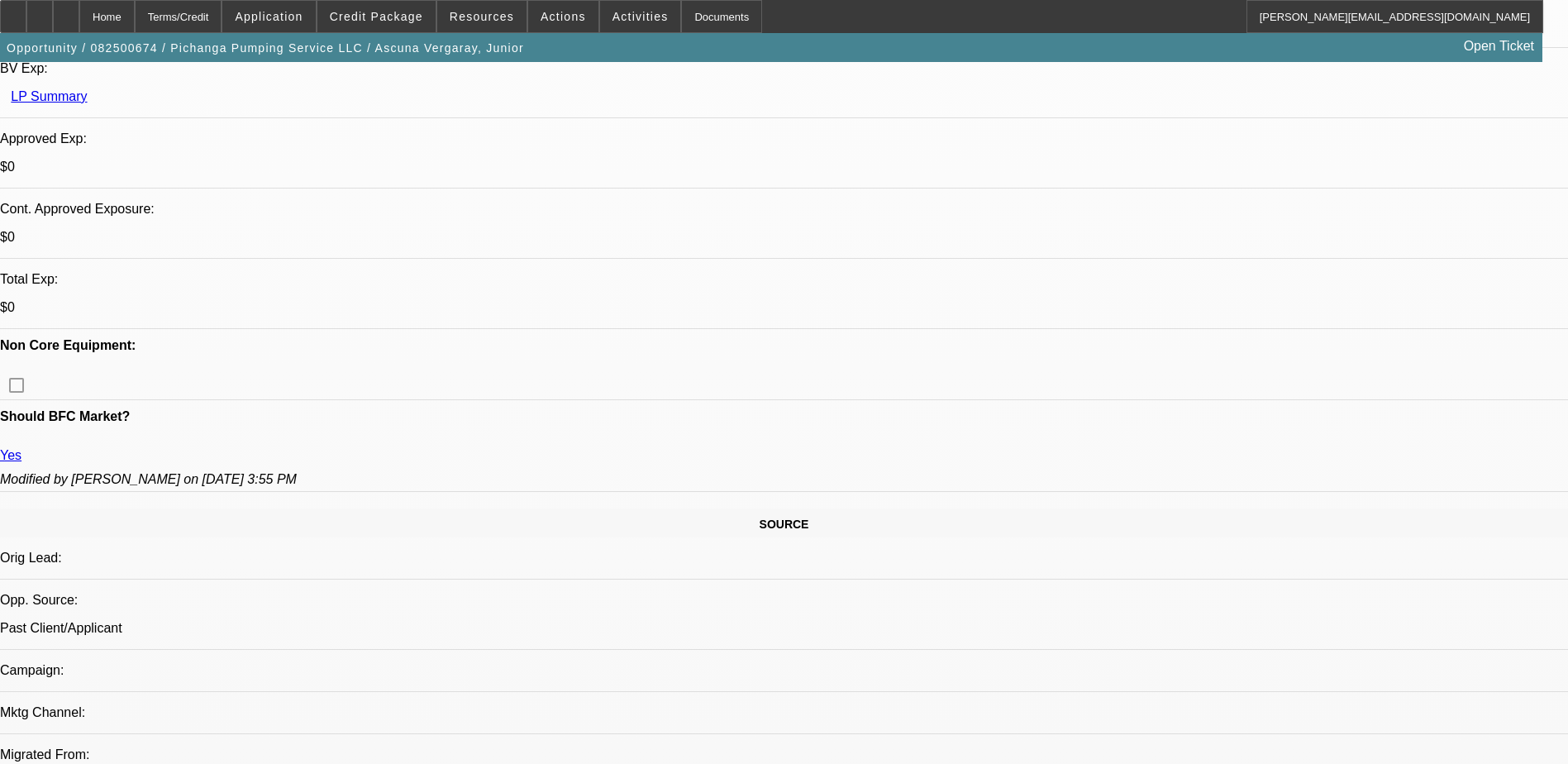
scroll to position [1074, 0]
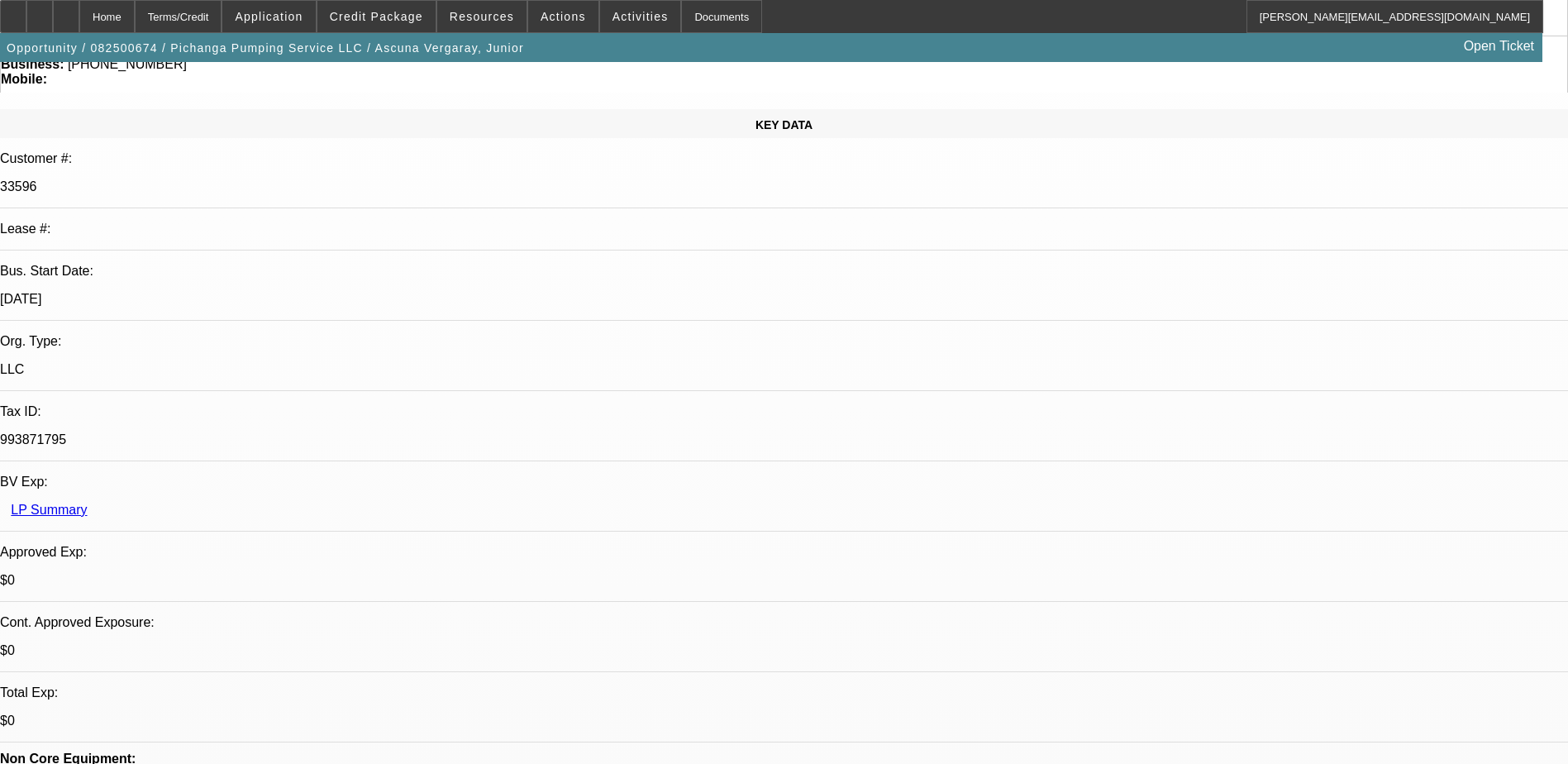
scroll to position [0, 0]
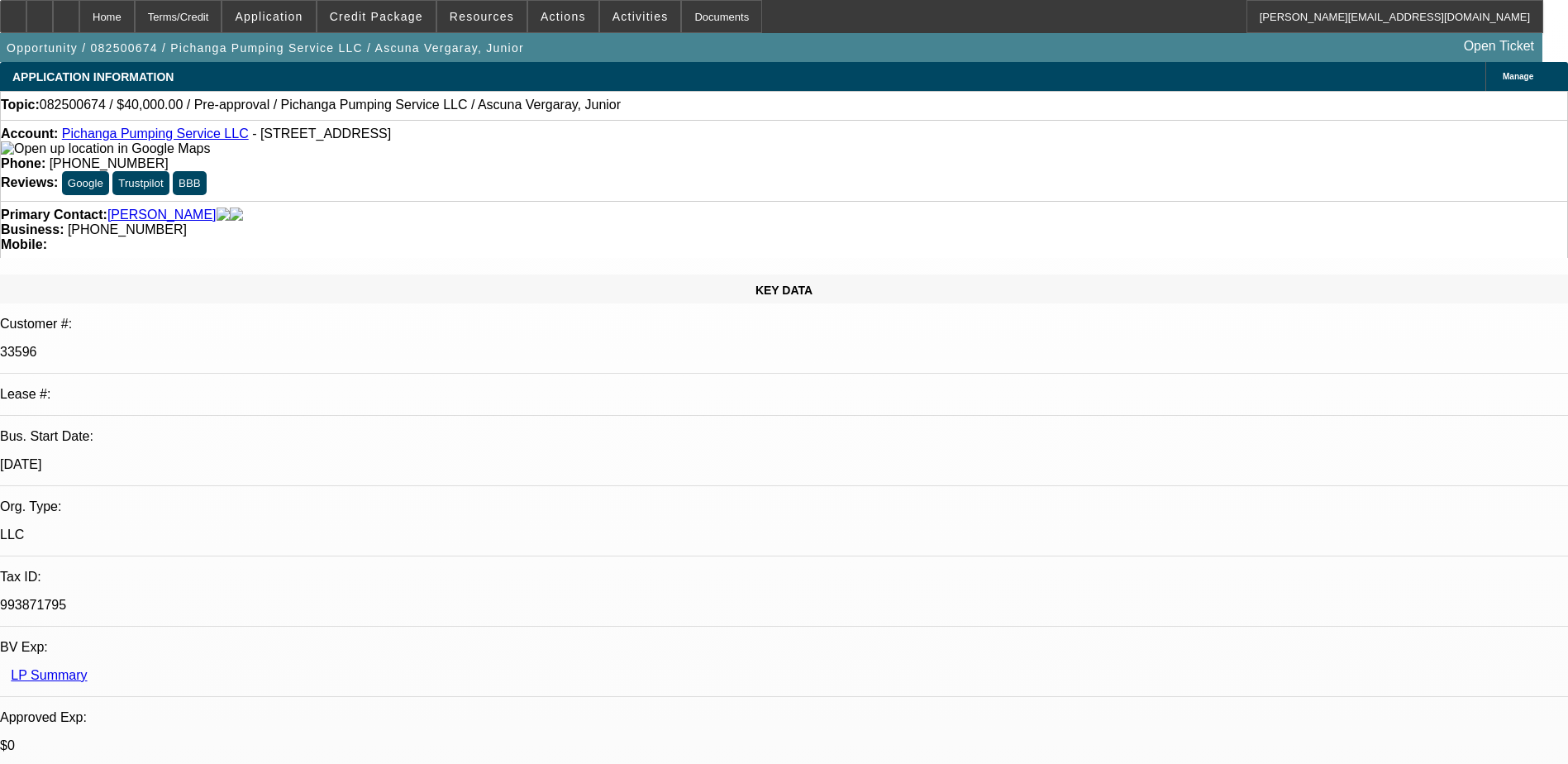
select select "0"
select select "2"
select select "0.1"
select select "1"
select select "2"
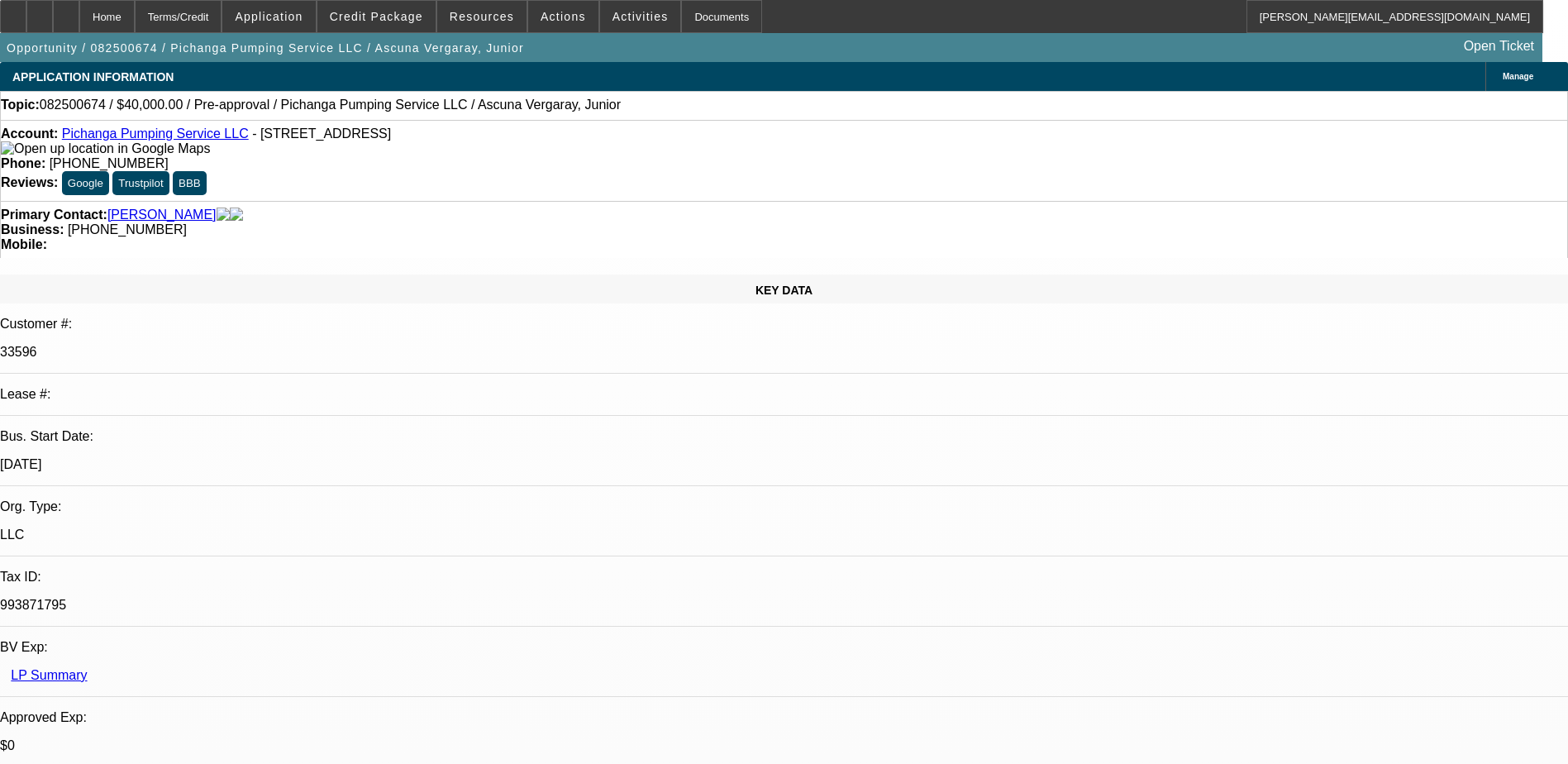
select select "4"
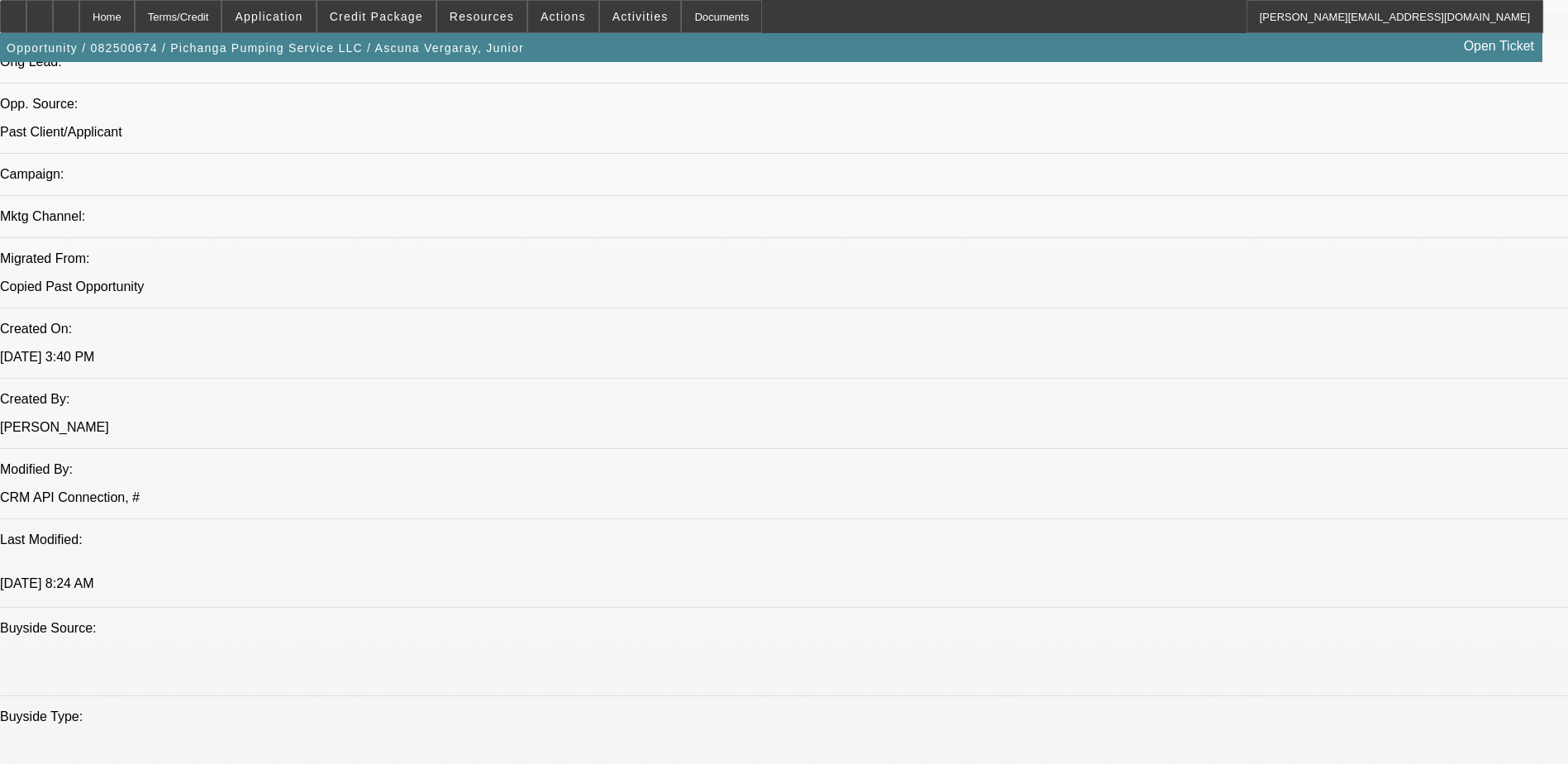
scroll to position [431, 0]
